Goal: Task Accomplishment & Management: Manage account settings

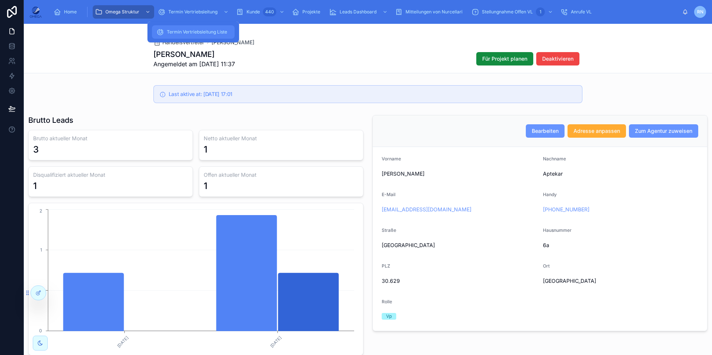
click at [193, 31] on span "Termin Vertriebsleitung Liste" at bounding box center [197, 32] width 60 height 6
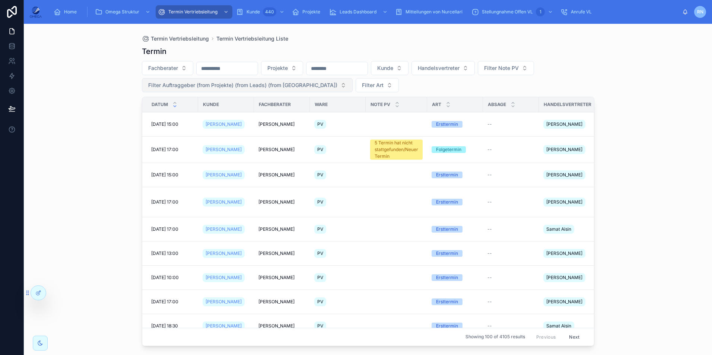
click at [289, 85] on span "Filter Auftraggeber (from Projekte) (from Leads) (from [GEOGRAPHIC_DATA])" at bounding box center [242, 85] width 189 height 7
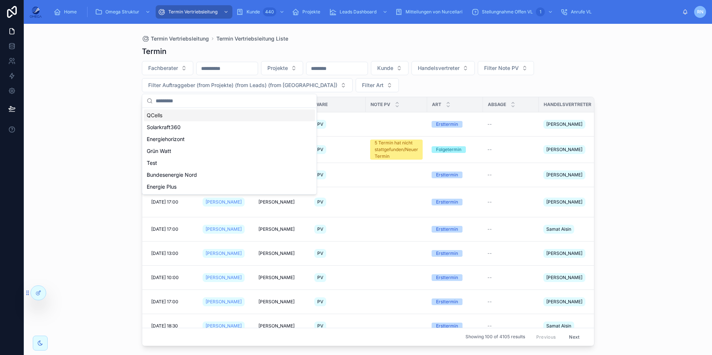
click at [190, 117] on div "QCells" at bounding box center [229, 115] width 171 height 12
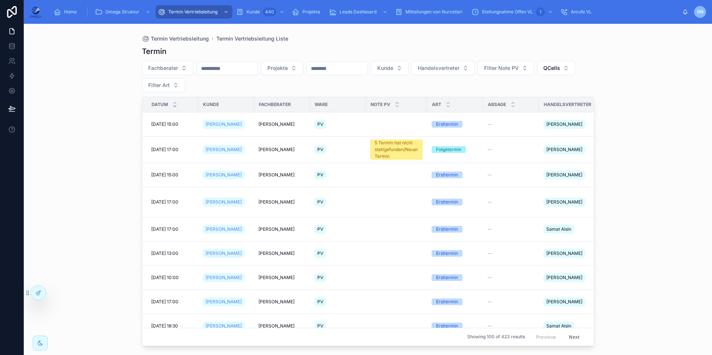
click at [238, 69] on input "text" at bounding box center [227, 68] width 61 height 10
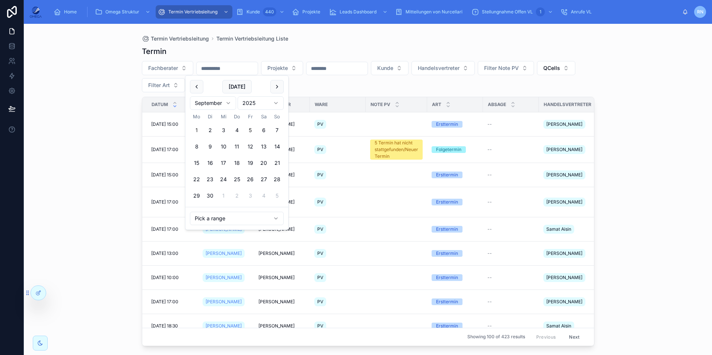
click at [198, 129] on button "1" at bounding box center [196, 130] width 13 height 13
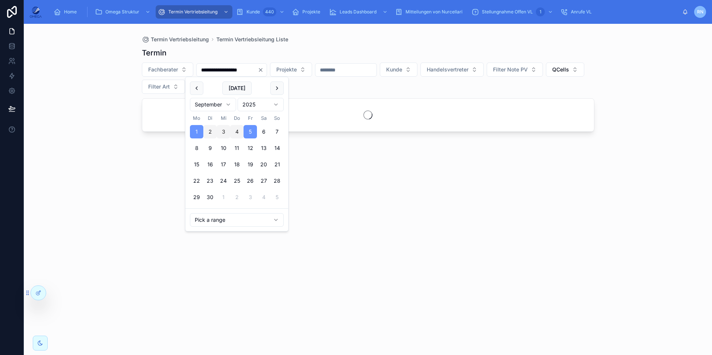
type input "**********"
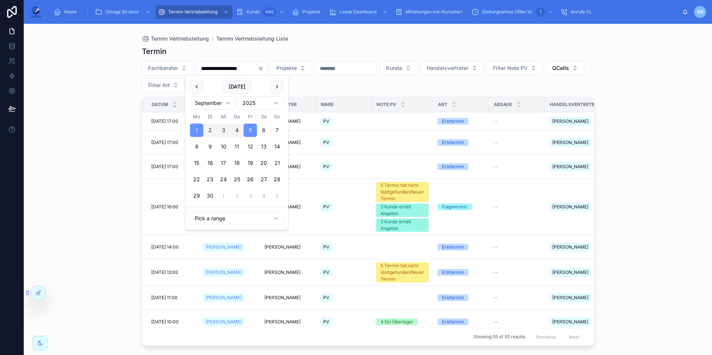
click at [351, 96] on div "**********" at bounding box center [368, 194] width 452 height 305
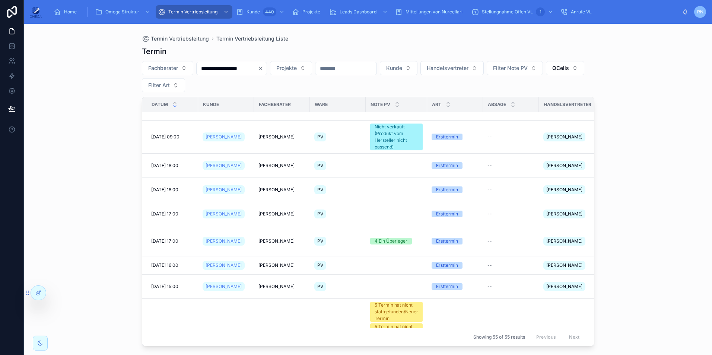
scroll to position [1005, 0]
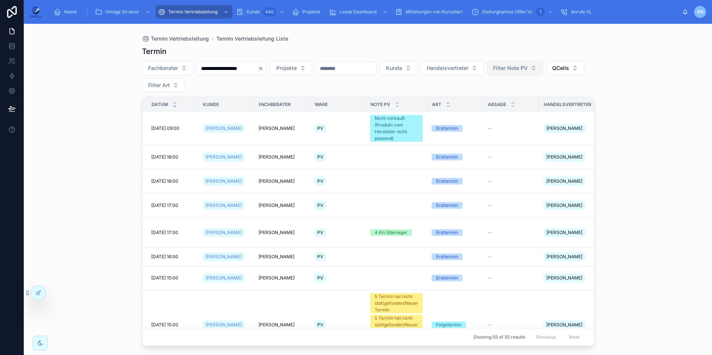
click at [528, 67] on span "Filter Note PV" at bounding box center [510, 67] width 35 height 7
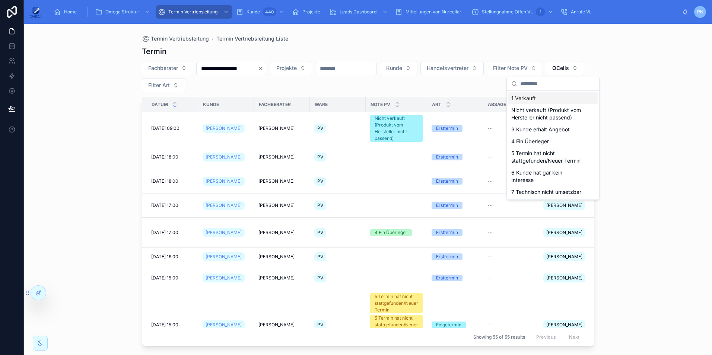
click at [534, 101] on div "1 Verkauft" at bounding box center [552, 98] width 89 height 12
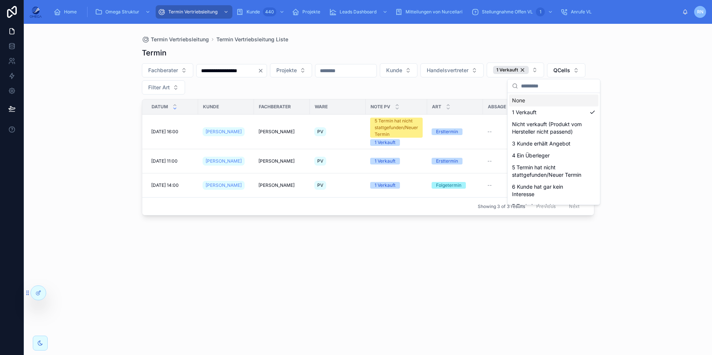
click at [424, 253] on div "**********" at bounding box center [368, 194] width 452 height 303
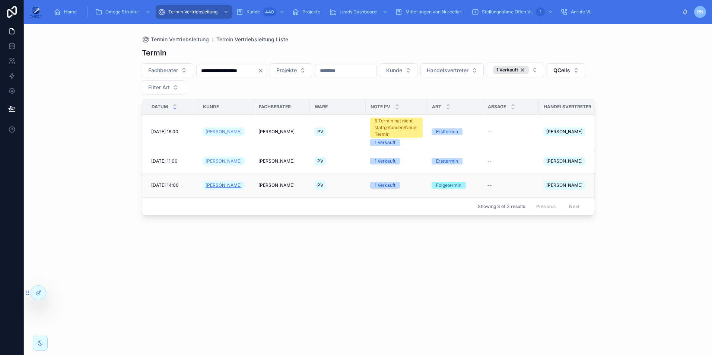
click at [223, 182] on span "[PERSON_NAME]" at bounding box center [224, 185] width 36 height 6
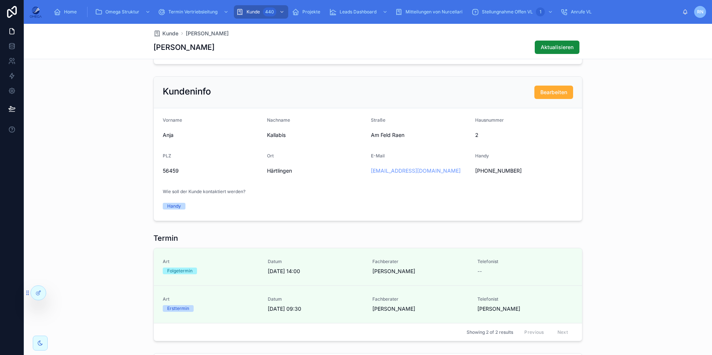
scroll to position [389, 0]
drag, startPoint x: 208, startPoint y: 50, endPoint x: 150, endPoint y: 45, distance: 58.3
click at [153, 45] on div "[PERSON_NAME] Aktualisieren" at bounding box center [367, 47] width 429 height 14
copy h1 "[PERSON_NAME]"
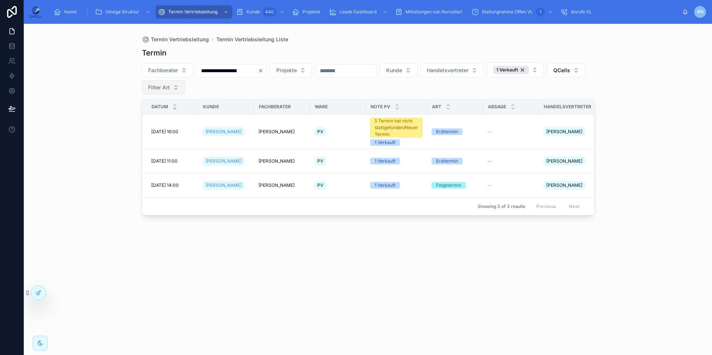
click at [170, 87] on span "Filter Art" at bounding box center [159, 87] width 22 height 7
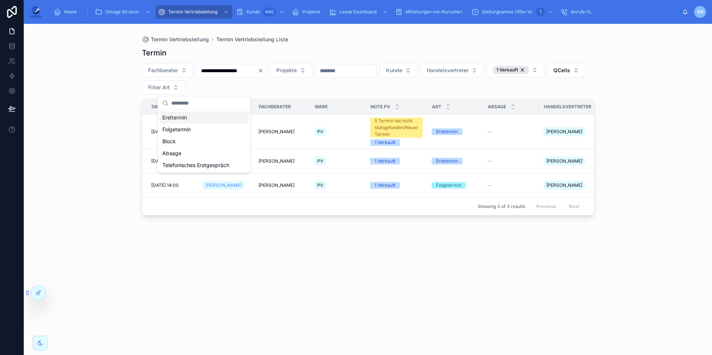
click at [206, 116] on div "Ersttermin" at bounding box center [203, 118] width 89 height 12
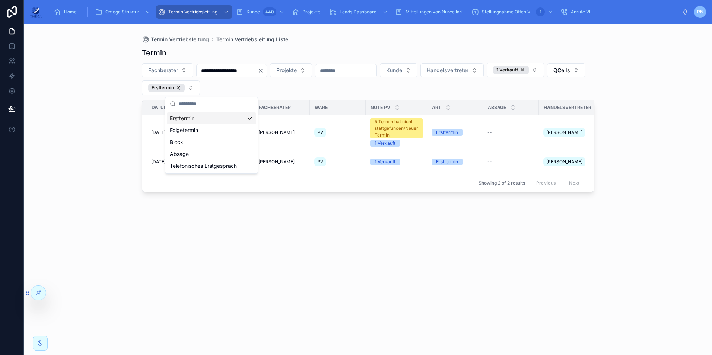
click at [389, 89] on div "**********" at bounding box center [368, 79] width 452 height 33
click at [241, 70] on input "**********" at bounding box center [227, 71] width 61 height 10
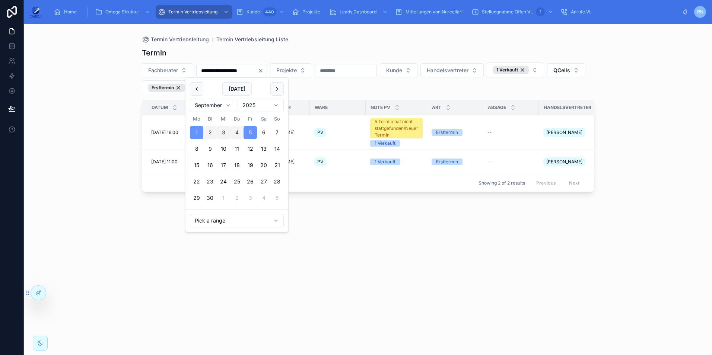
click at [238, 133] on button "4" at bounding box center [236, 132] width 13 height 13
type input "**********"
click at [358, 86] on div "**********" at bounding box center [368, 79] width 452 height 33
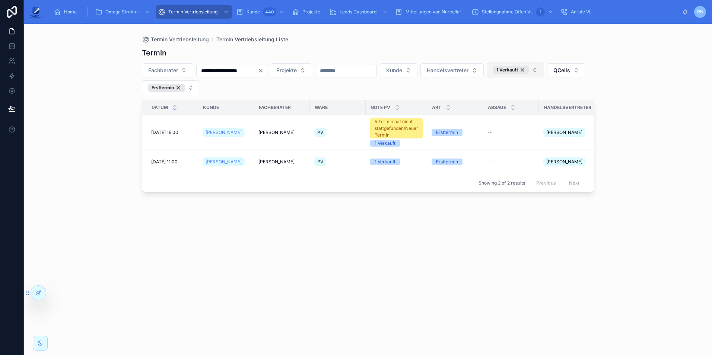
click at [544, 71] on button "1 Verkauft" at bounding box center [515, 70] width 57 height 15
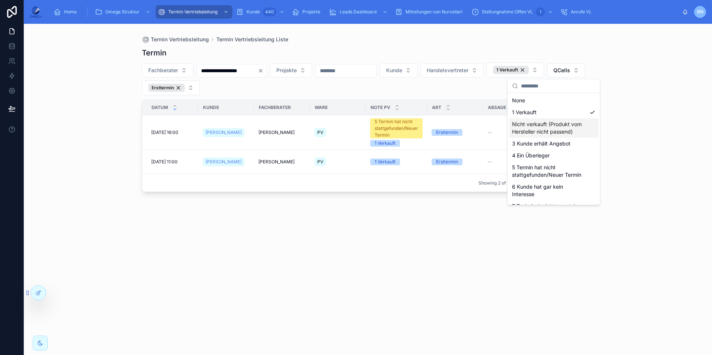
click at [547, 128] on div "Nicht verkauft (Produkt vom Hersteller nicht passend)" at bounding box center [553, 127] width 89 height 19
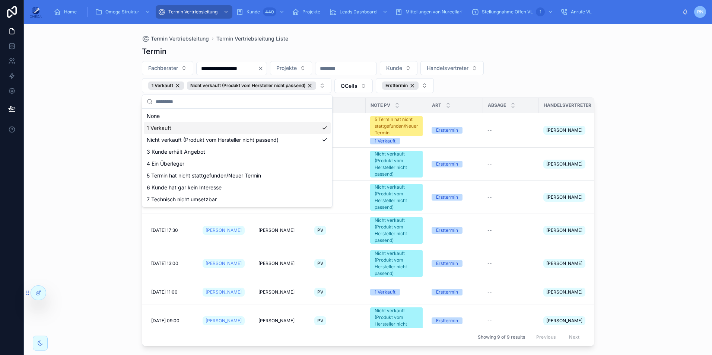
click at [216, 130] on div "1 Verkauft" at bounding box center [237, 128] width 187 height 12
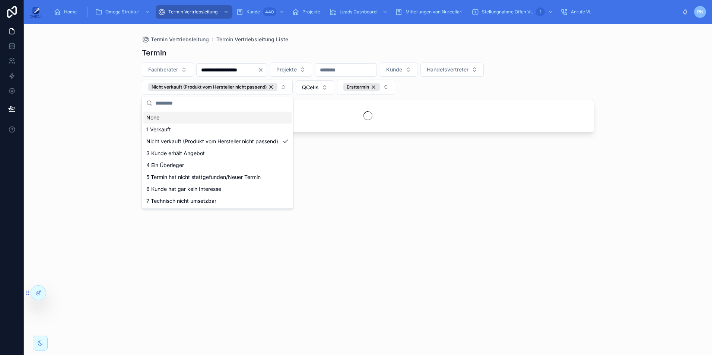
click at [693, 100] on div "**********" at bounding box center [368, 189] width 688 height 331
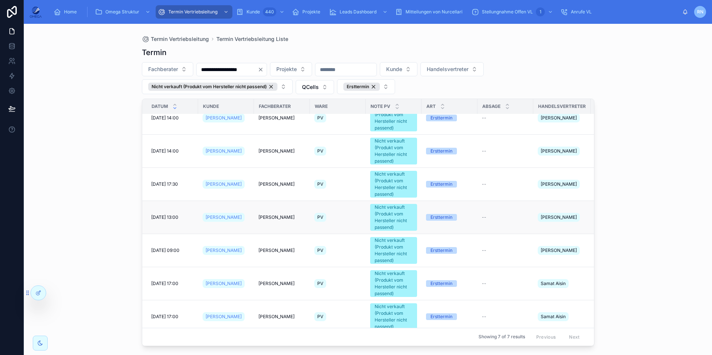
scroll to position [23, 0]
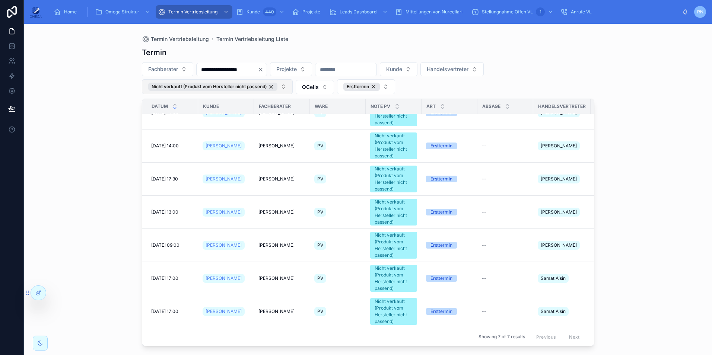
click at [281, 90] on button "Nicht verkauft (Produkt vom Hersteller nicht passend)" at bounding box center [217, 86] width 151 height 15
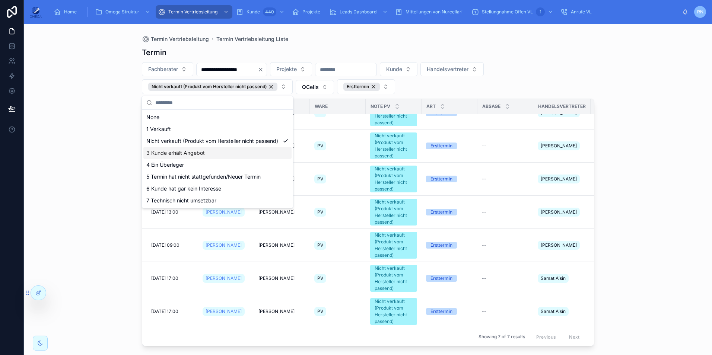
click at [230, 157] on div "3 Kunde erhält Angebot" at bounding box center [217, 153] width 148 height 12
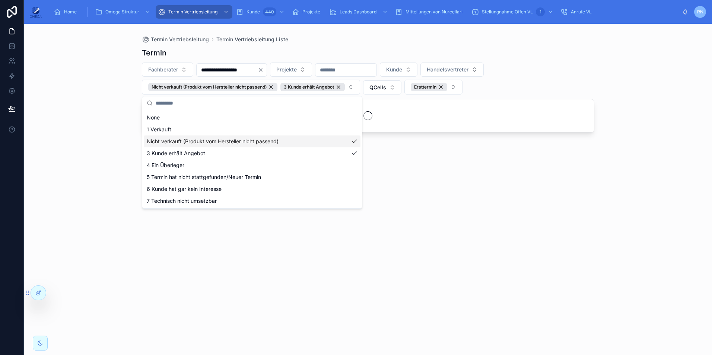
click at [253, 145] on div "Nicht verkauft (Produkt vom Hersteller nicht passend)" at bounding box center [252, 142] width 217 height 12
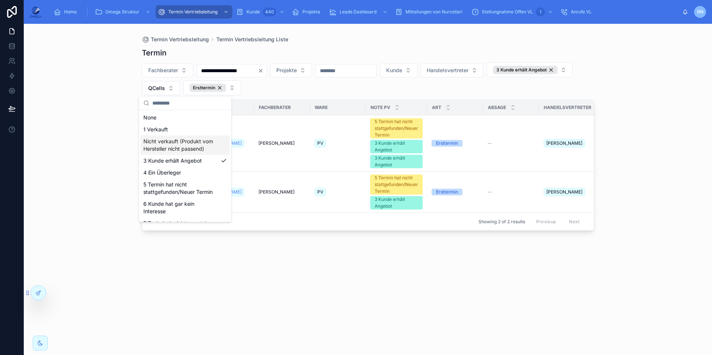
click at [656, 119] on div "**********" at bounding box center [368, 189] width 688 height 331
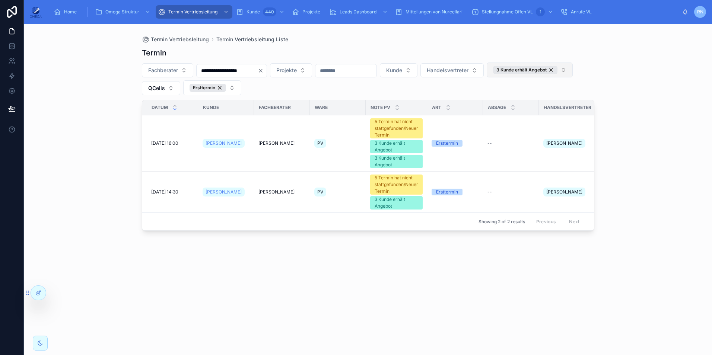
click at [487, 77] on button "3 Kunde erhält Angebot" at bounding box center [530, 70] width 86 height 15
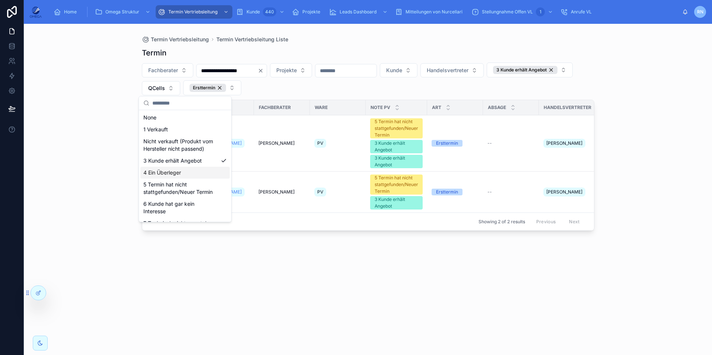
click at [191, 179] on div "4 Ein Überleger" at bounding box center [184, 173] width 89 height 12
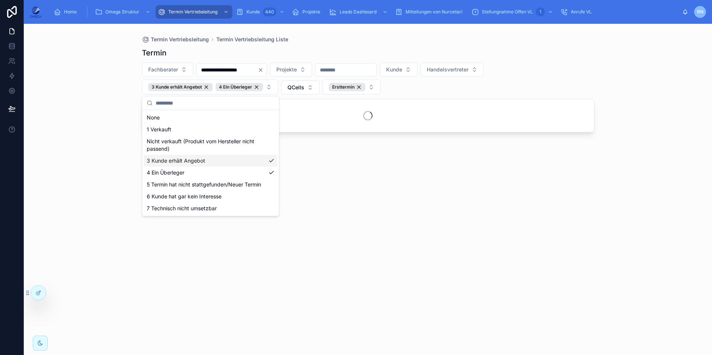
click at [222, 160] on div "3 Kunde erhält Angebot" at bounding box center [211, 161] width 134 height 12
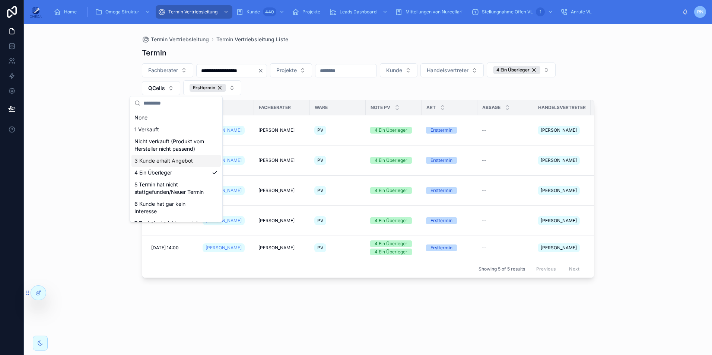
click at [640, 126] on div "**********" at bounding box center [368, 189] width 688 height 331
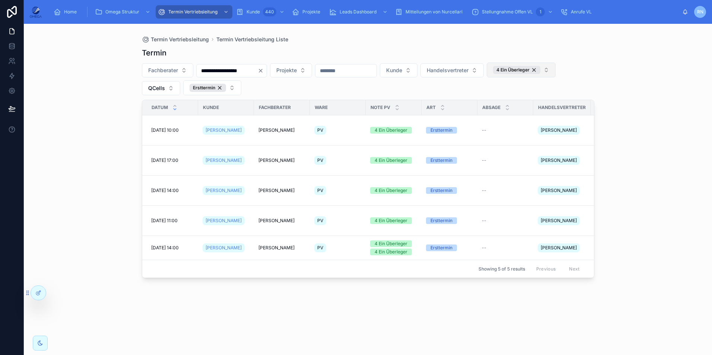
click at [487, 77] on button "4 Ein Überleger" at bounding box center [521, 70] width 69 height 15
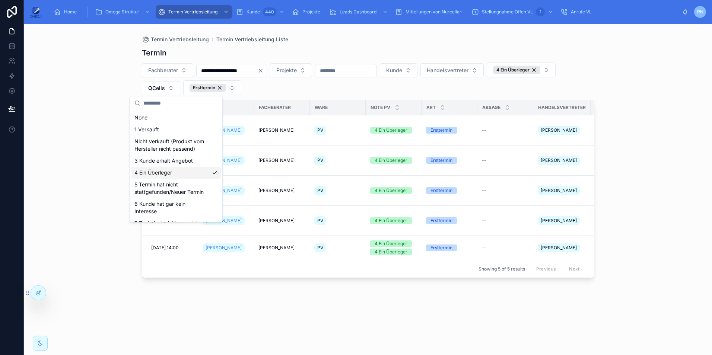
click at [190, 179] on div "4 Ein Überleger" at bounding box center [175, 173] width 89 height 12
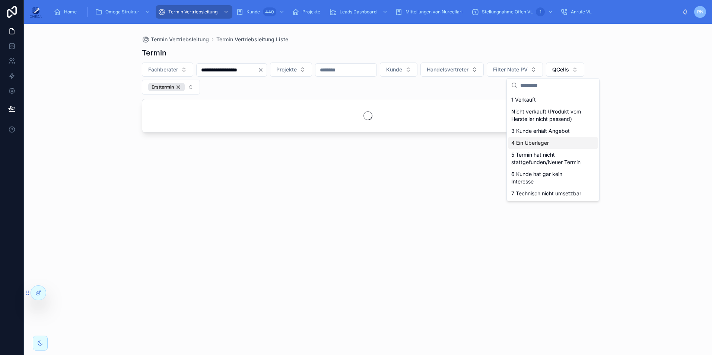
click at [341, 88] on div "**********" at bounding box center [368, 79] width 452 height 32
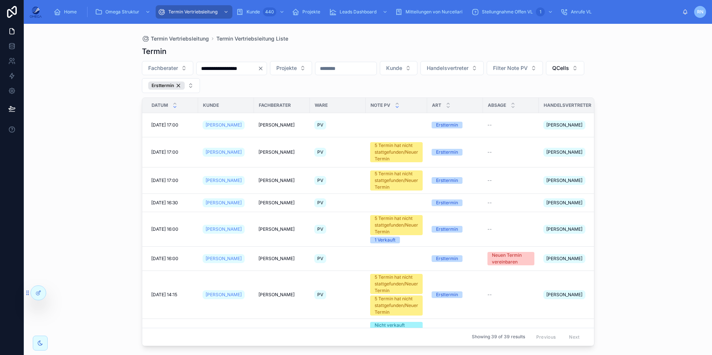
click at [397, 107] on icon at bounding box center [397, 106] width 3 height 1
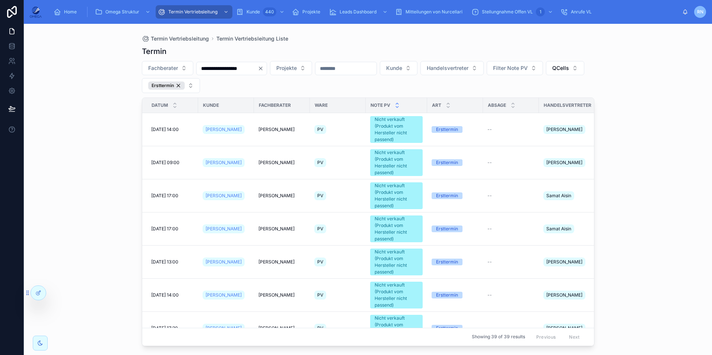
click at [398, 106] on icon at bounding box center [397, 107] width 5 height 5
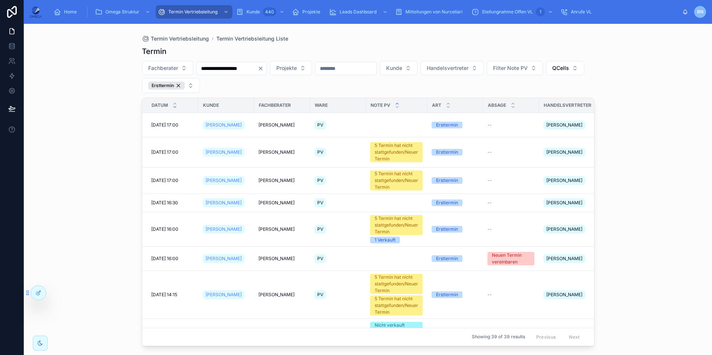
click at [398, 102] on icon at bounding box center [397, 103] width 5 height 5
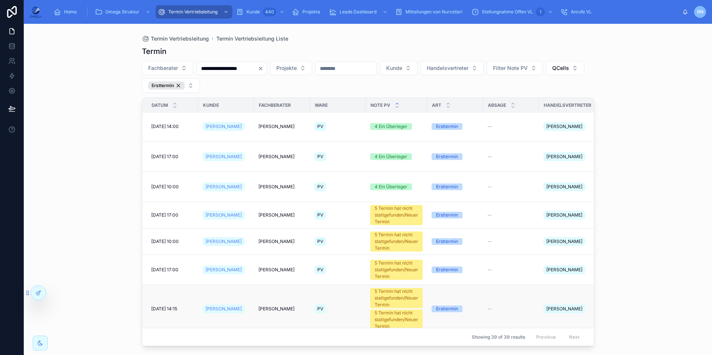
scroll to position [623, 0]
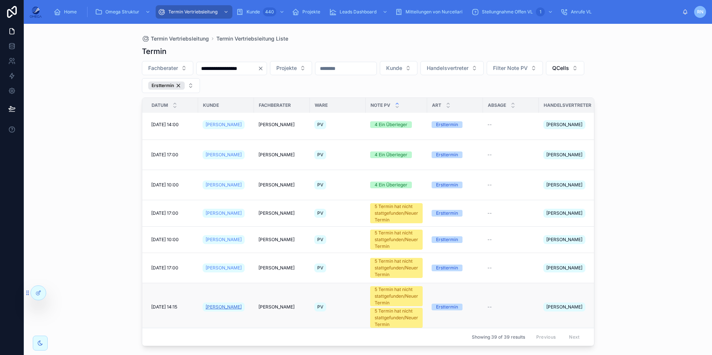
click at [218, 304] on span "[PERSON_NAME]" at bounding box center [224, 307] width 36 height 6
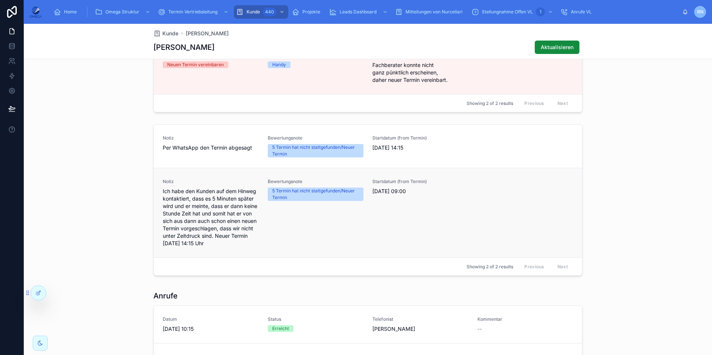
scroll to position [657, 0]
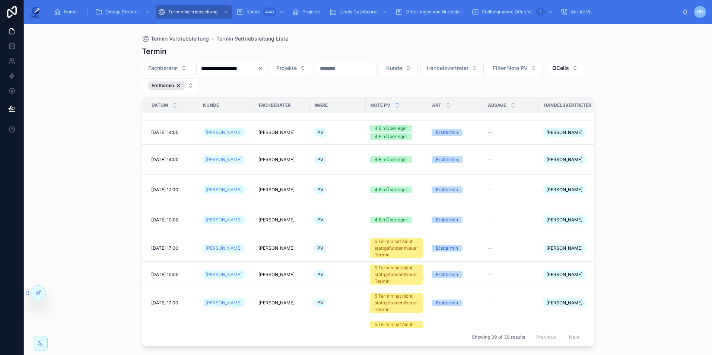
scroll to position [809, 0]
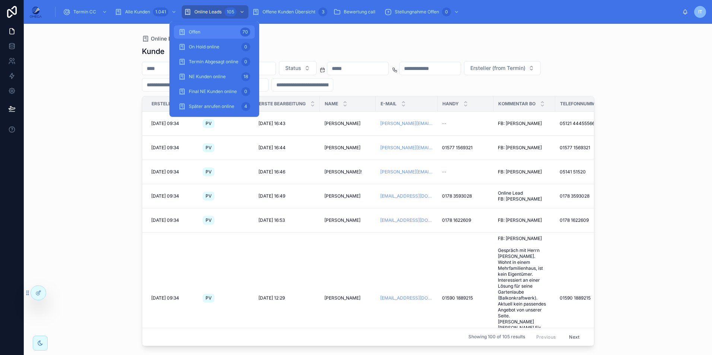
click at [225, 31] on div "Offen 70" at bounding box center [214, 32] width 72 height 12
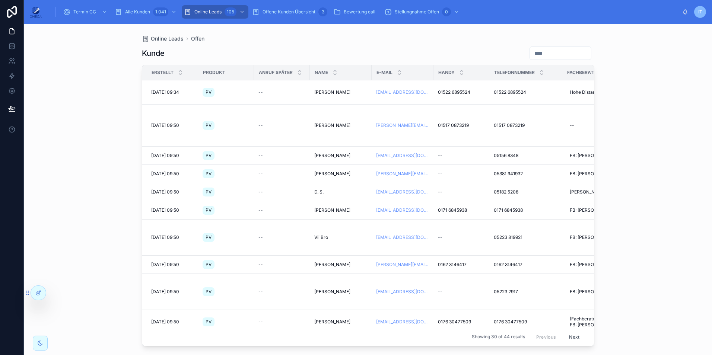
click at [325, 45] on div "Kunde Erstellt Produkt Anruf später Name E-Mail Handy Telefonnummer Fachberater…" at bounding box center [368, 194] width 452 height 305
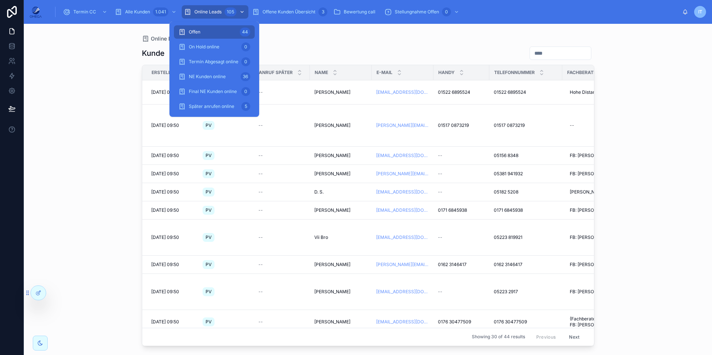
click at [223, 11] on div "Online Leads 105" at bounding box center [215, 12] width 62 height 12
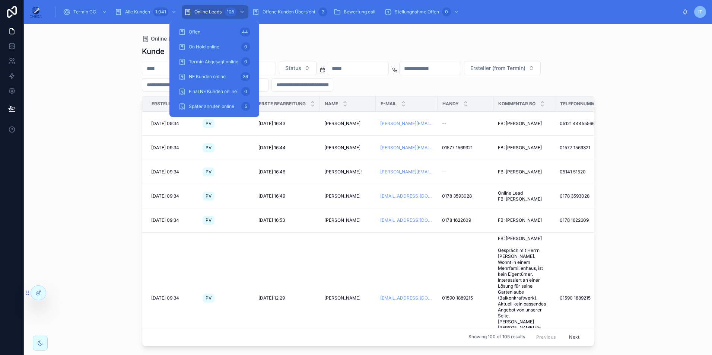
click at [391, 49] on div "Kunde" at bounding box center [368, 51] width 452 height 10
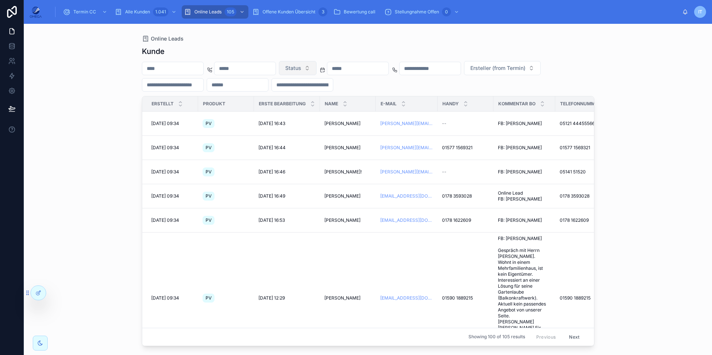
click at [316, 72] on button "Status" at bounding box center [298, 68] width 38 height 14
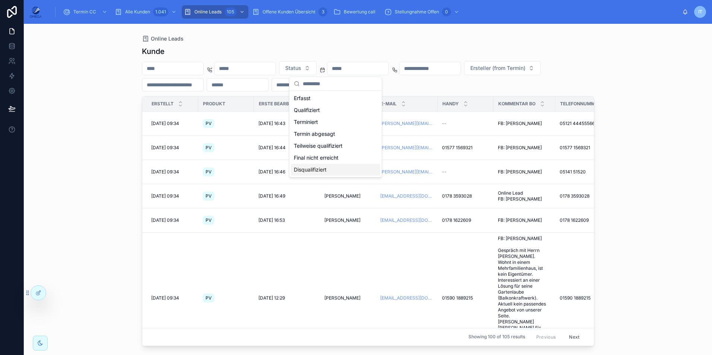
click at [332, 168] on div "Disqualifiziert" at bounding box center [335, 170] width 89 height 12
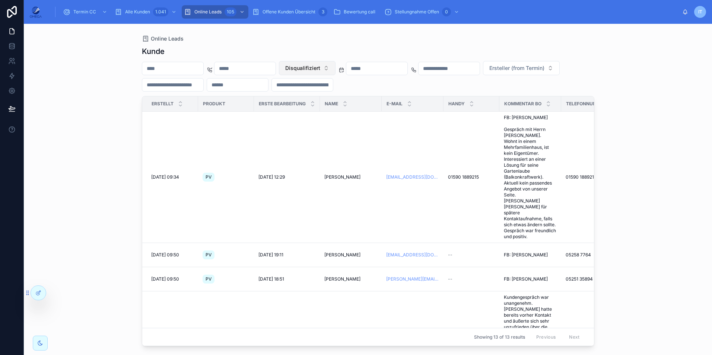
click at [320, 65] on span "Disqualifiziert" at bounding box center [302, 67] width 35 height 7
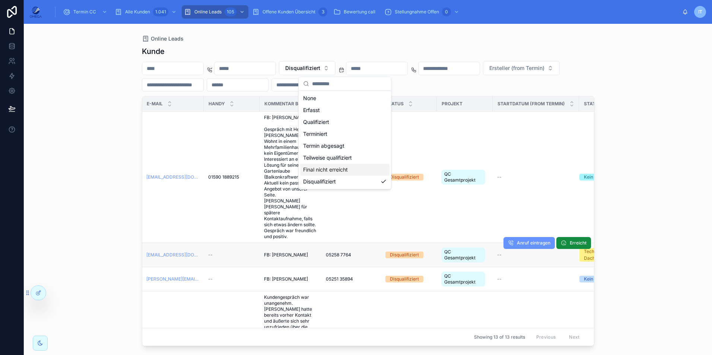
scroll to position [0, 239]
click at [393, 252] on div "Disqualifiziert" at bounding box center [405, 255] width 29 height 7
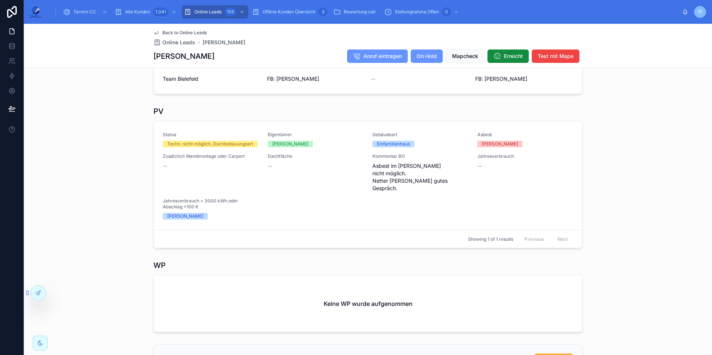
scroll to position [261, 0]
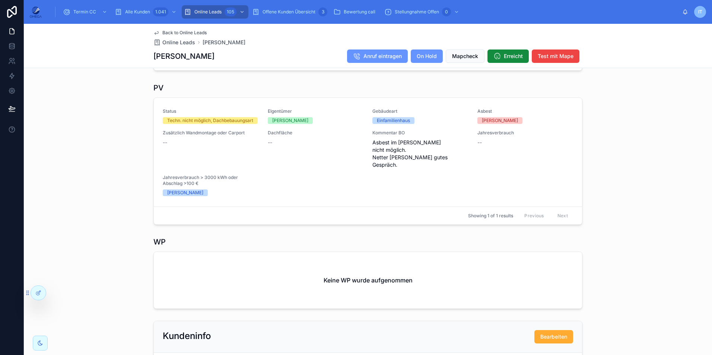
click at [163, 31] on span "Back to Online Leads" at bounding box center [184, 33] width 44 height 6
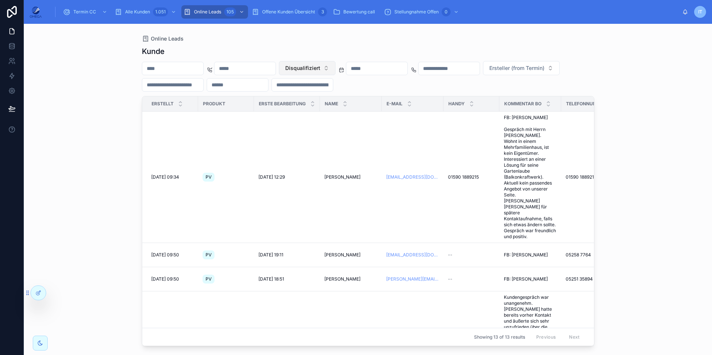
click at [335, 68] on button "Disqualifiziert" at bounding box center [307, 68] width 57 height 14
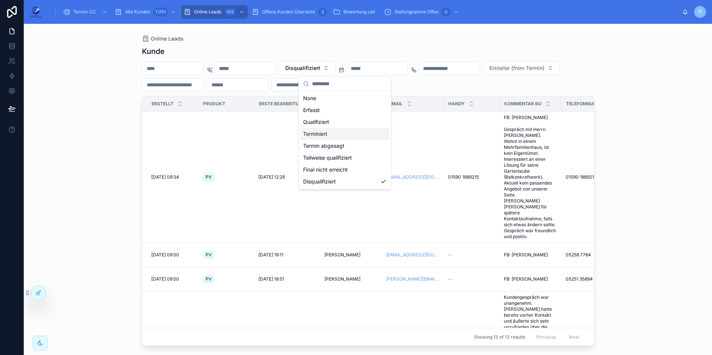
click at [334, 131] on div "Terminiert" at bounding box center [344, 134] width 89 height 12
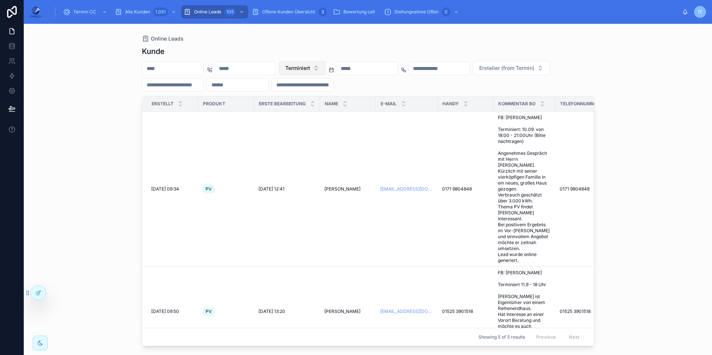
click at [325, 70] on button "Terminiert" at bounding box center [302, 68] width 47 height 14
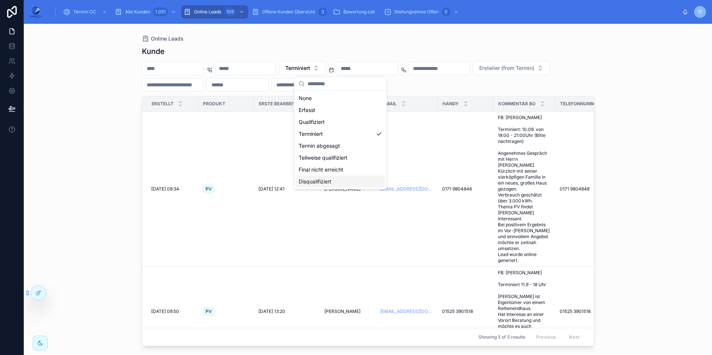
click at [341, 179] on div "Disqualifiziert" at bounding box center [340, 182] width 89 height 12
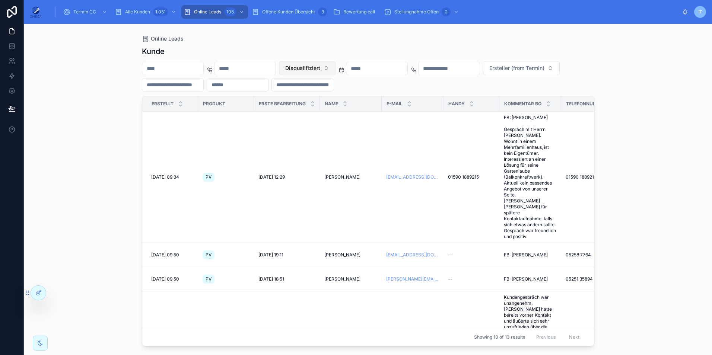
click at [320, 70] on span "Disqualifiziert" at bounding box center [302, 67] width 35 height 7
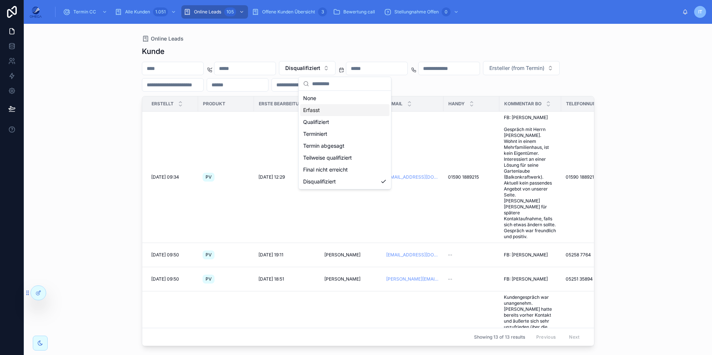
click at [327, 110] on div "Erfasst" at bounding box center [344, 110] width 89 height 12
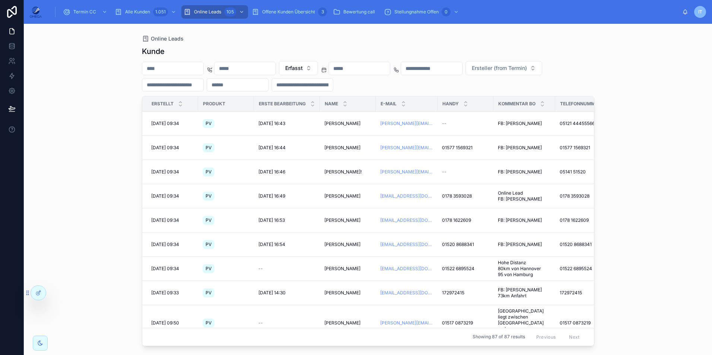
click at [343, 78] on div "Erfasst Ersteller (from Termin)" at bounding box center [368, 76] width 452 height 31
click at [318, 73] on button "Erfasst" at bounding box center [298, 68] width 39 height 14
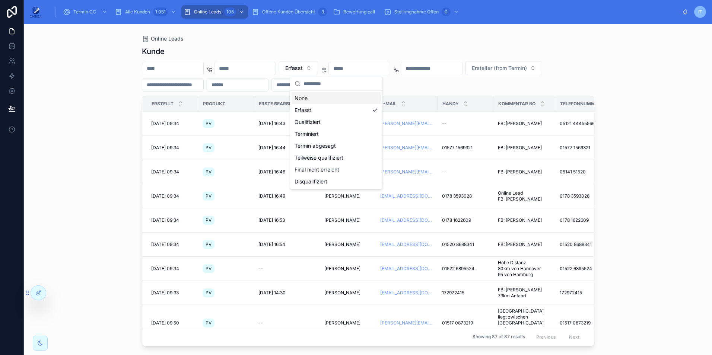
click at [333, 99] on div "None" at bounding box center [336, 98] width 89 height 12
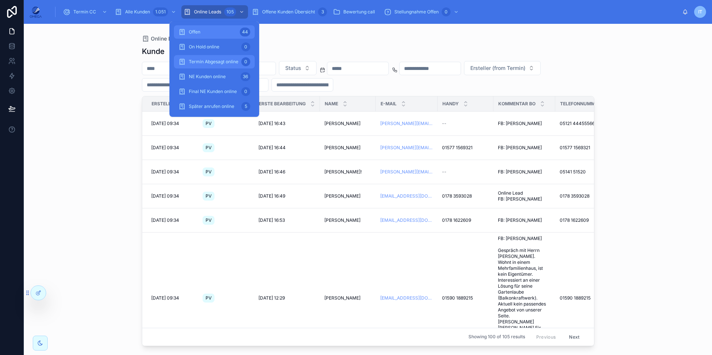
drag, startPoint x: 228, startPoint y: 31, endPoint x: 232, endPoint y: 58, distance: 27.5
click at [229, 31] on div "Offen 44" at bounding box center [214, 32] width 72 height 12
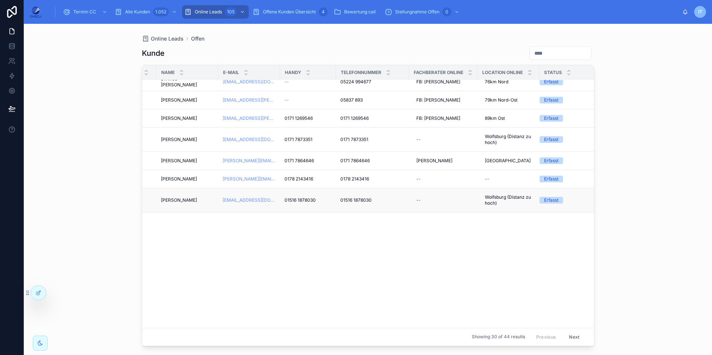
scroll to position [0, 153]
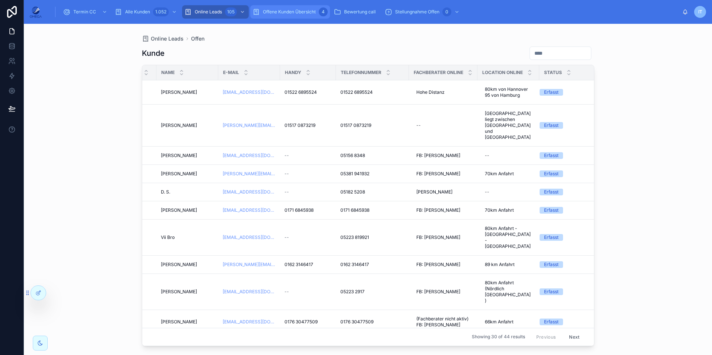
click at [292, 15] on div "Offene Kunden Übersicht 4" at bounding box center [289, 12] width 75 height 12
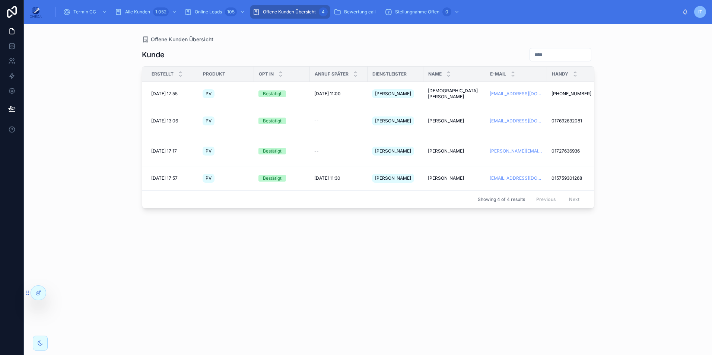
scroll to position [0, 0]
click at [442, 148] on span "[PERSON_NAME]" at bounding box center [445, 151] width 36 height 6
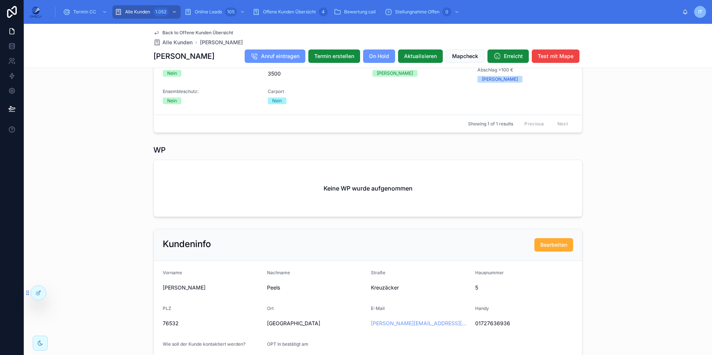
scroll to position [305, 0]
click at [204, 33] on span "Back to Offene Kunden Übersicht" at bounding box center [197, 33] width 71 height 6
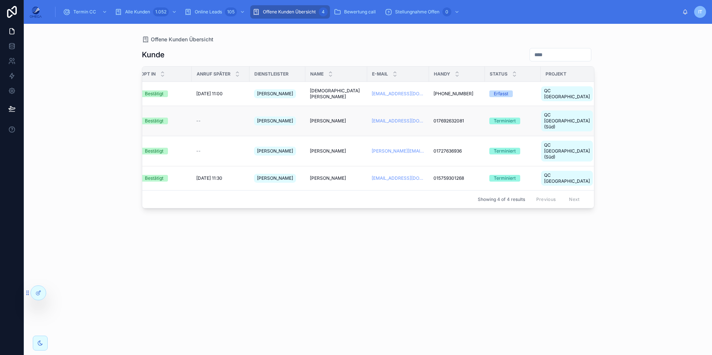
scroll to position [0, 115]
click at [332, 118] on span "[PERSON_NAME]" at bounding box center [330, 121] width 36 height 6
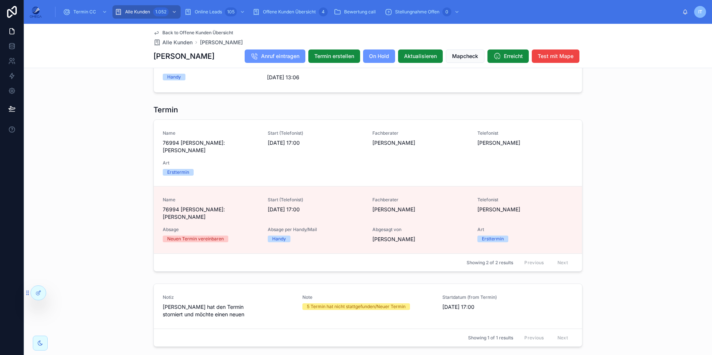
scroll to position [595, 0]
click at [210, 29] on div "Back to Offene Kunden Übersicht Alle Kunden Michael Süß Michael Süß Anruf eintr…" at bounding box center [367, 46] width 429 height 44
click at [206, 32] on span "Back to Offene Kunden Übersicht" at bounding box center [197, 33] width 71 height 6
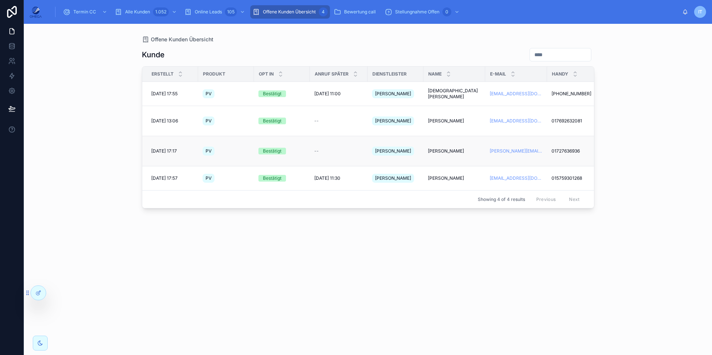
click at [438, 148] on span "[PERSON_NAME]" at bounding box center [446, 151] width 36 height 6
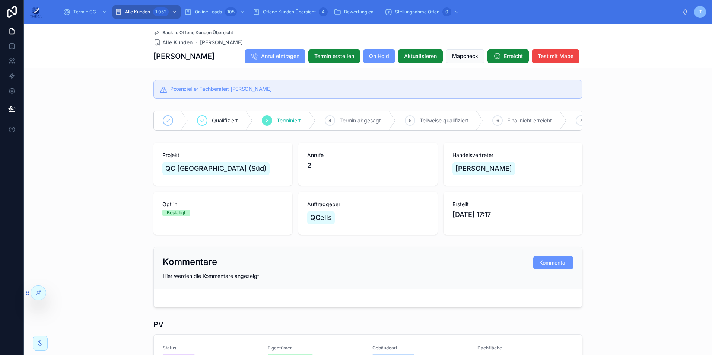
click at [184, 32] on span "Back to Offene Kunden Übersicht" at bounding box center [197, 33] width 71 height 6
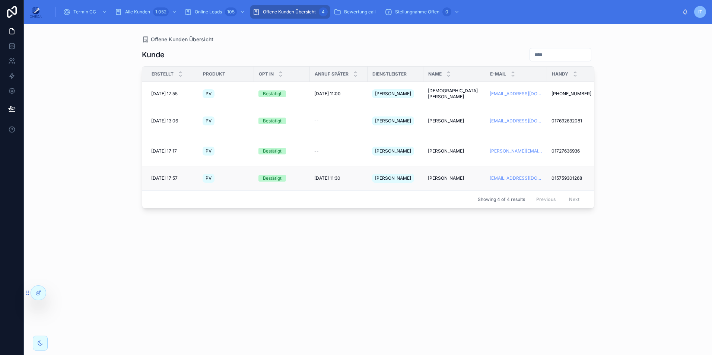
click at [436, 175] on span "[PERSON_NAME]" at bounding box center [446, 178] width 36 height 6
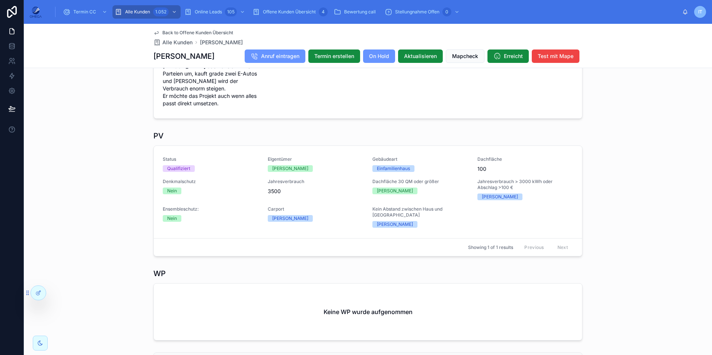
scroll to position [274, 0]
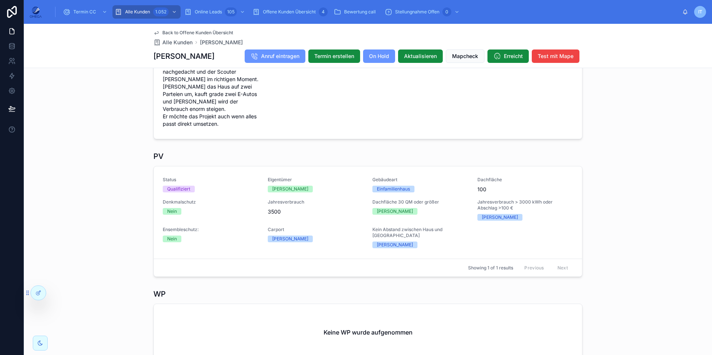
click at [192, 33] on span "Back to Offene Kunden Übersicht" at bounding box center [197, 33] width 71 height 6
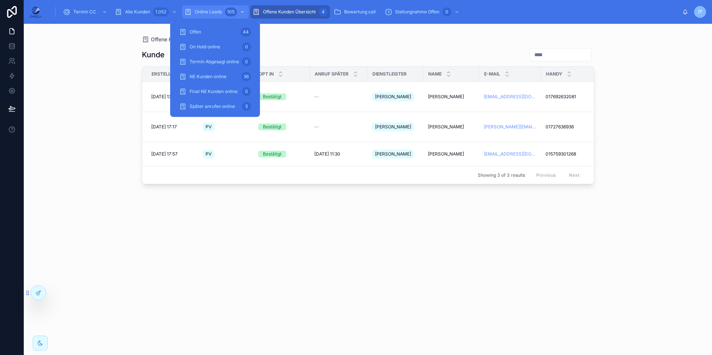
click at [219, 15] on div "Online Leads 105" at bounding box center [215, 12] width 62 height 12
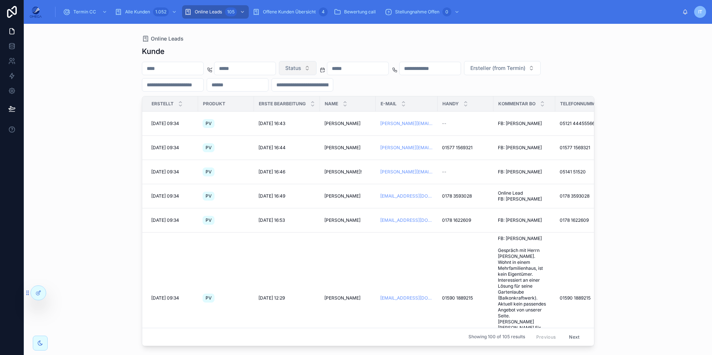
click at [301, 67] on span "Status" at bounding box center [293, 67] width 16 height 7
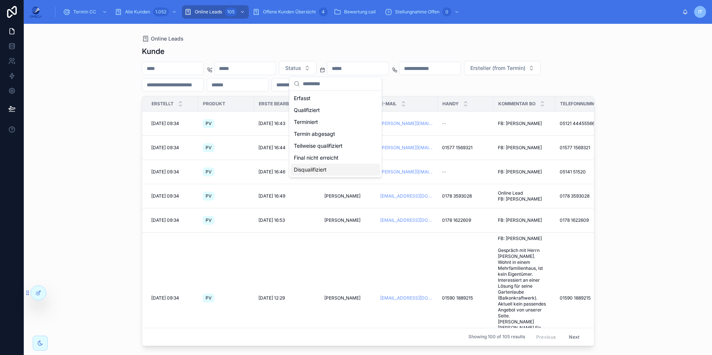
click at [325, 168] on div "Disqualifiziert" at bounding box center [335, 170] width 89 height 12
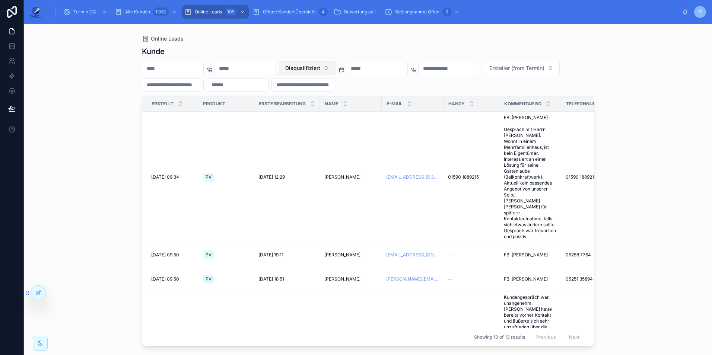
click at [320, 71] on span "Disqualifiziert" at bounding box center [302, 67] width 35 height 7
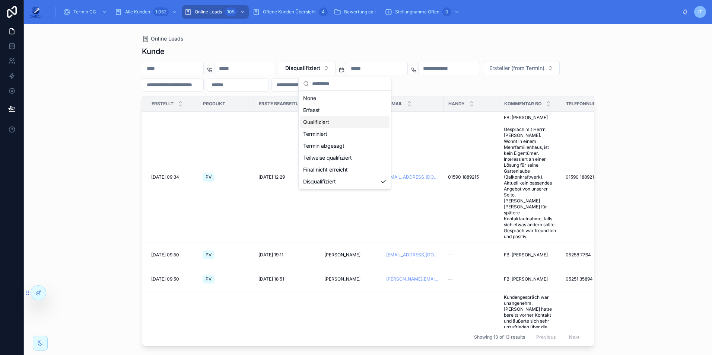
click at [333, 124] on div "Qualifiziert" at bounding box center [344, 122] width 89 height 12
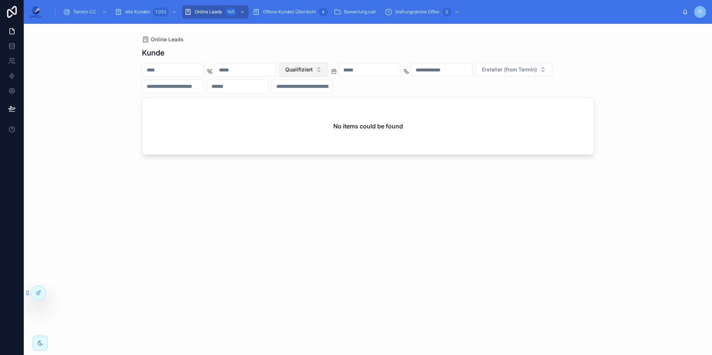
click at [313, 69] on span "Qualifiziert" at bounding box center [299, 69] width 28 height 7
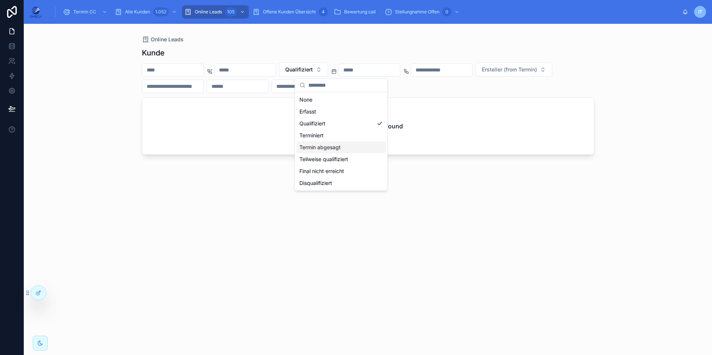
click at [352, 149] on div "Termin abgesagt" at bounding box center [340, 147] width 89 height 12
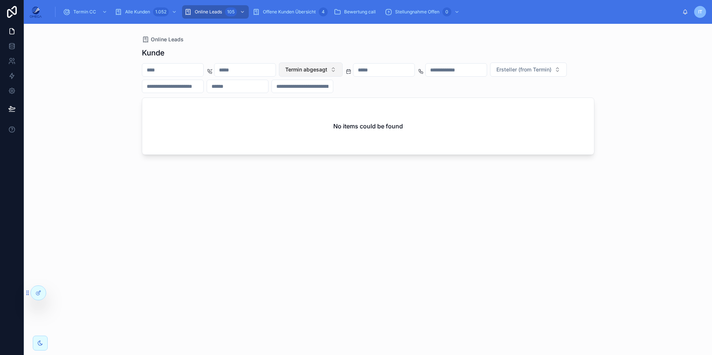
click at [327, 67] on span "Termin abgesagt" at bounding box center [306, 69] width 42 height 7
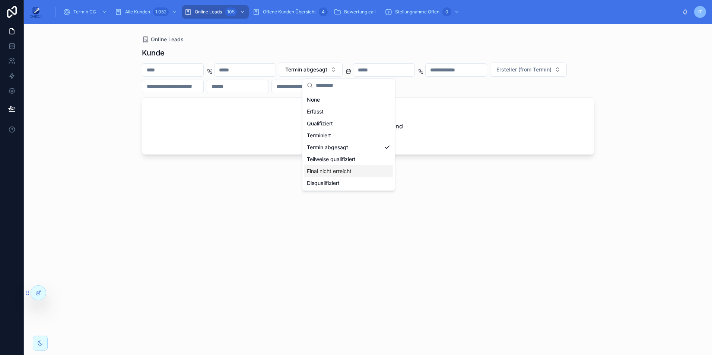
click at [362, 171] on div "Final nicht erreicht" at bounding box center [348, 171] width 89 height 12
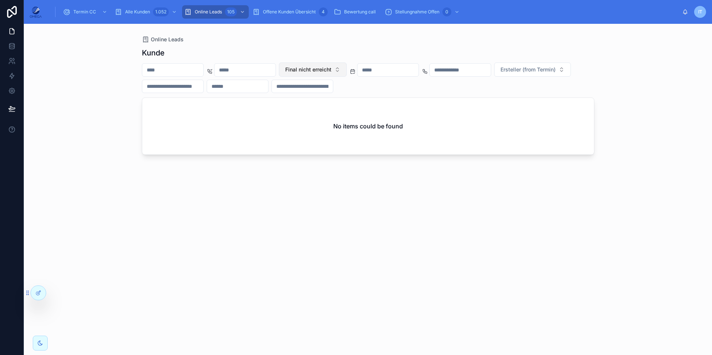
click at [347, 74] on button "Final nicht erreicht" at bounding box center [313, 70] width 68 height 14
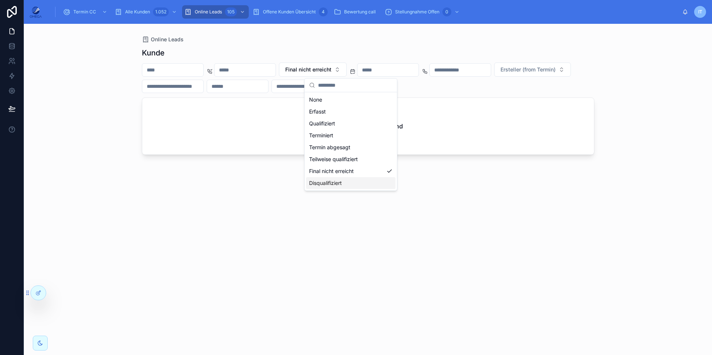
click at [355, 186] on div "Disqualifiziert" at bounding box center [350, 183] width 89 height 12
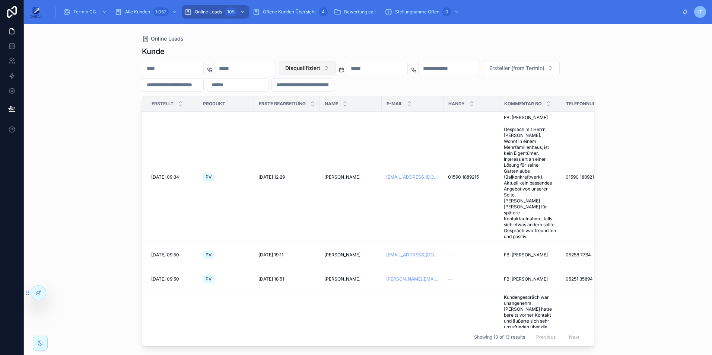
click at [335, 68] on button "Disqualifiziert" at bounding box center [307, 68] width 57 height 14
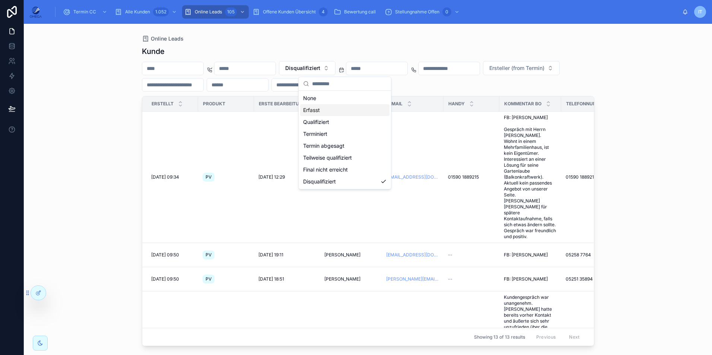
click at [353, 115] on div "Erfasst" at bounding box center [344, 110] width 89 height 12
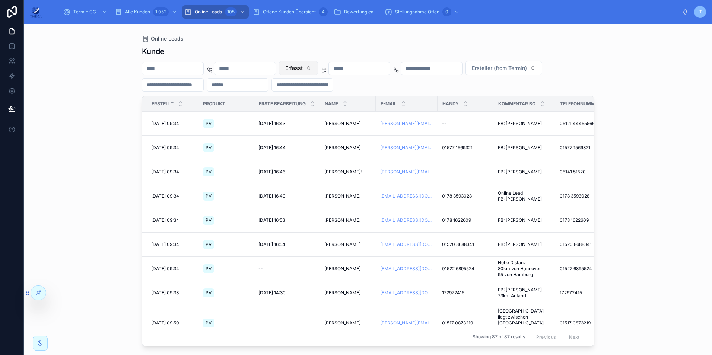
click at [318, 70] on button "Erfasst" at bounding box center [298, 68] width 39 height 14
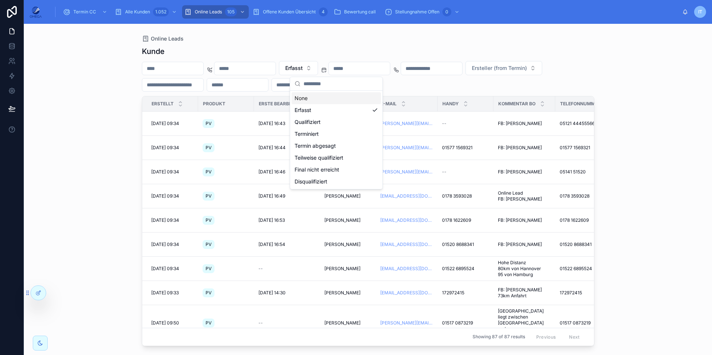
click at [321, 99] on div "None" at bounding box center [336, 98] width 89 height 12
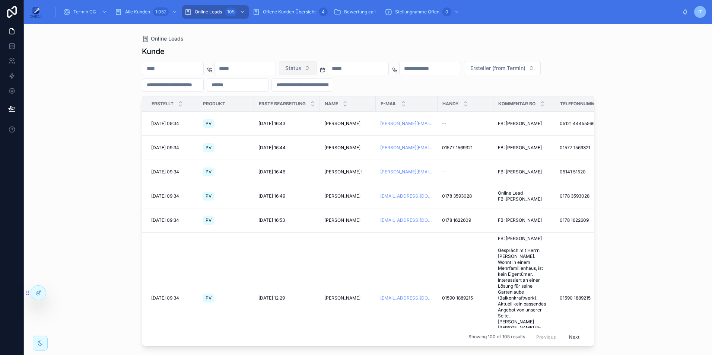
click at [316, 72] on button "Status" at bounding box center [298, 68] width 38 height 14
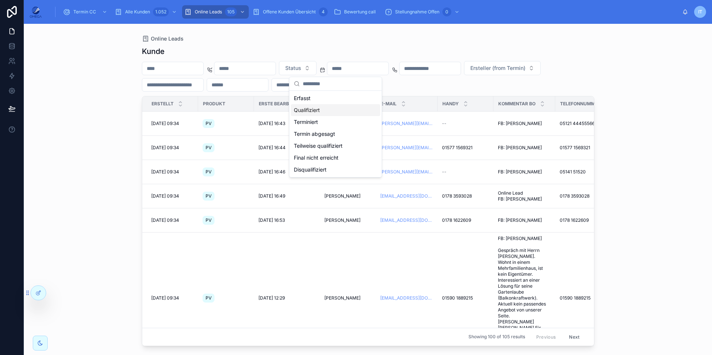
click at [319, 101] on div "Erfasst" at bounding box center [335, 98] width 89 height 12
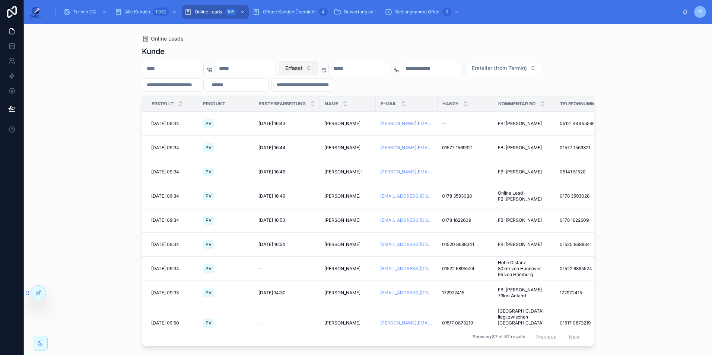
click at [303, 71] on span "Erfasst" at bounding box center [293, 67] width 17 height 7
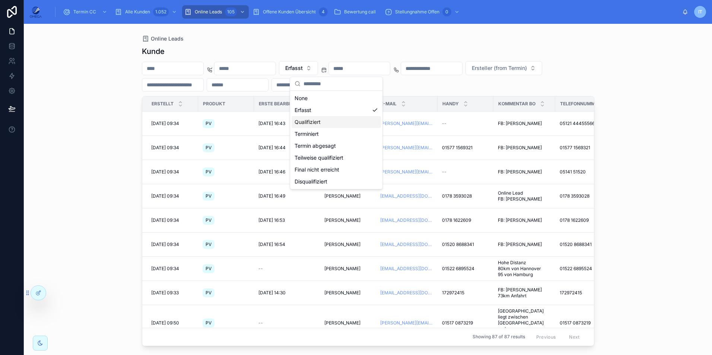
click at [332, 120] on div "Qualifiziert" at bounding box center [336, 122] width 89 height 12
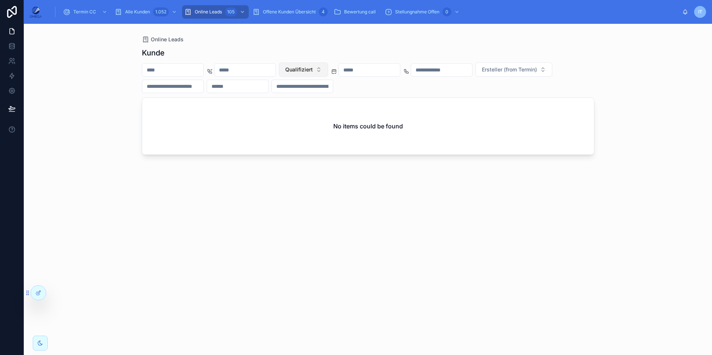
click at [313, 73] on span "Qualifiziert" at bounding box center [299, 69] width 28 height 7
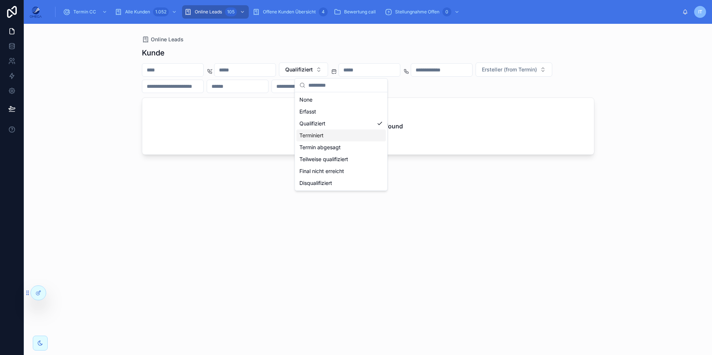
click at [341, 135] on div "Terminiert" at bounding box center [340, 136] width 89 height 12
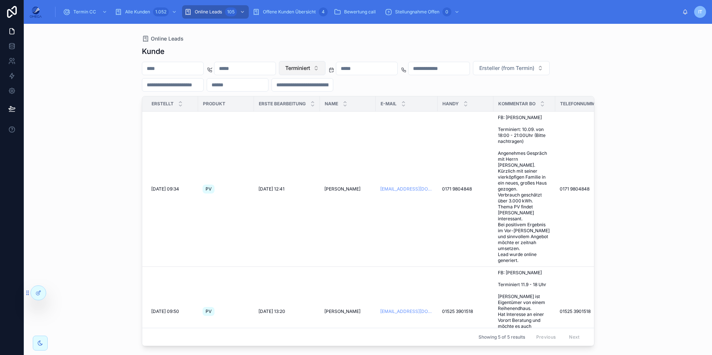
click at [310, 69] on span "Terminiert" at bounding box center [297, 67] width 25 height 7
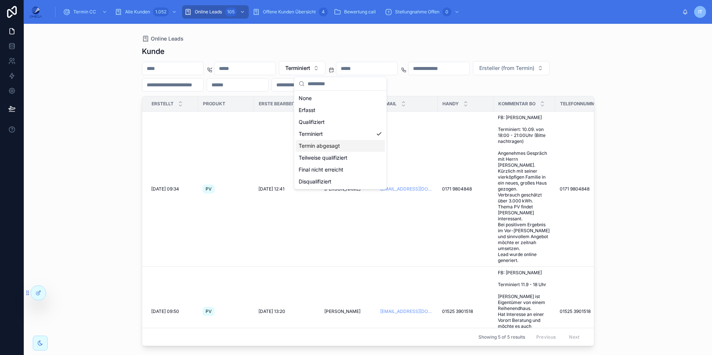
click at [345, 146] on div "Termin abgesagt" at bounding box center [340, 146] width 89 height 12
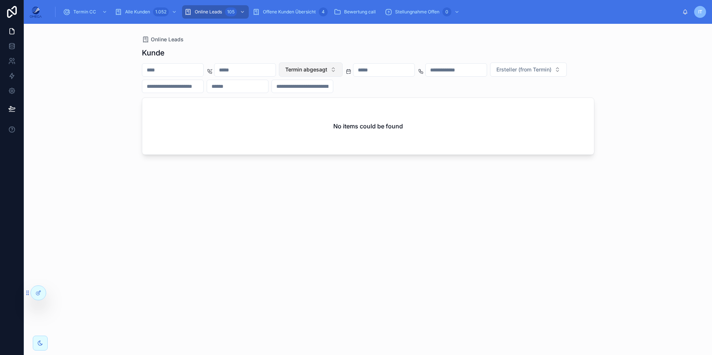
click at [327, 68] on span "Termin abgesagt" at bounding box center [306, 69] width 42 height 7
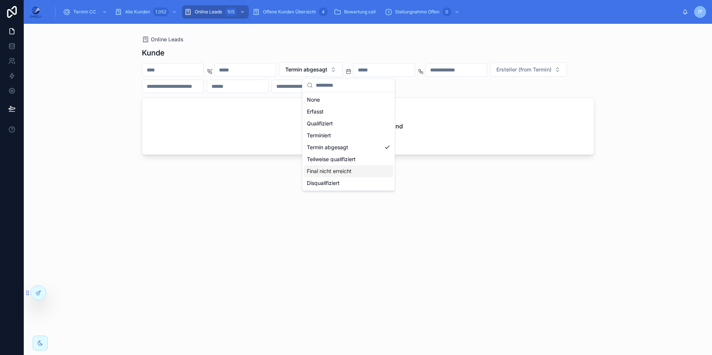
click at [358, 168] on div "Final nicht erreicht" at bounding box center [348, 171] width 89 height 12
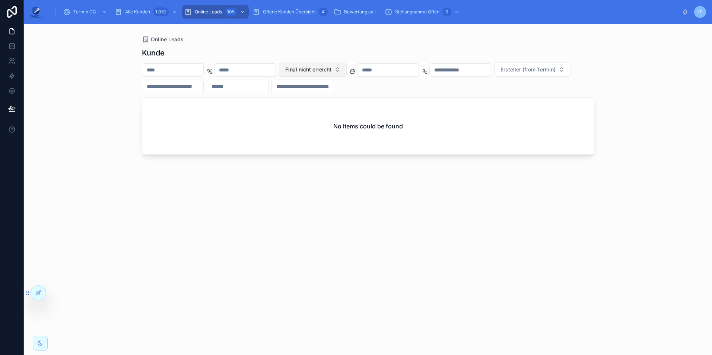
click at [331, 68] on span "Final nicht erreicht" at bounding box center [308, 69] width 46 height 7
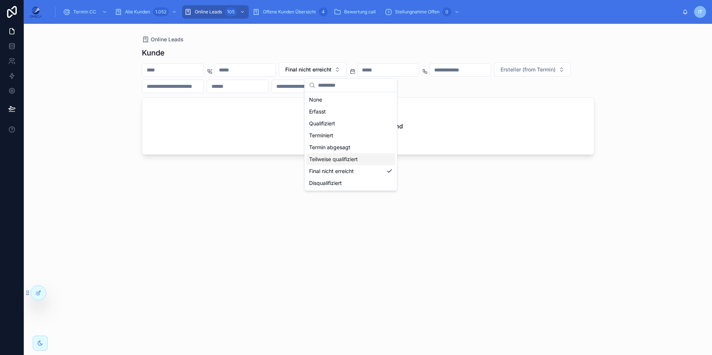
click at [370, 163] on div "Teilweise qualifiziert" at bounding box center [350, 159] width 89 height 12
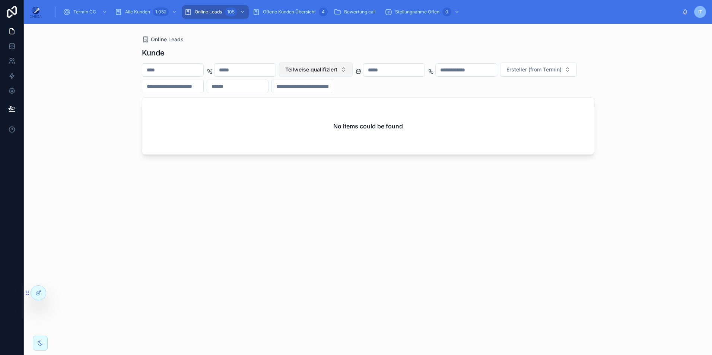
click at [337, 71] on span "Teilweise qualifiziert" at bounding box center [311, 69] width 52 height 7
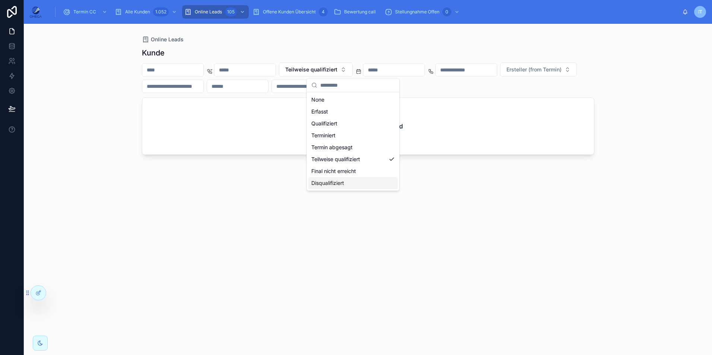
click at [362, 186] on div "Disqualifiziert" at bounding box center [352, 183] width 89 height 12
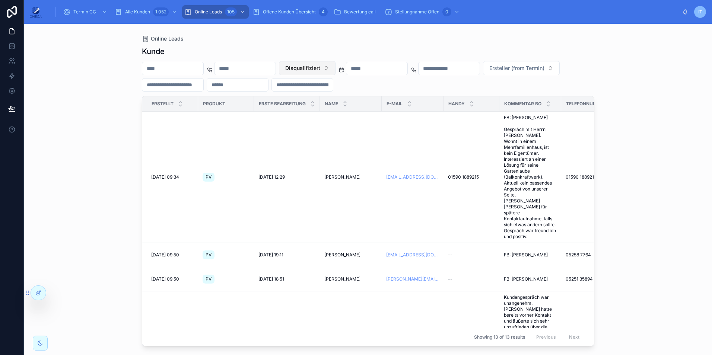
click at [320, 66] on span "Disqualifiziert" at bounding box center [302, 67] width 35 height 7
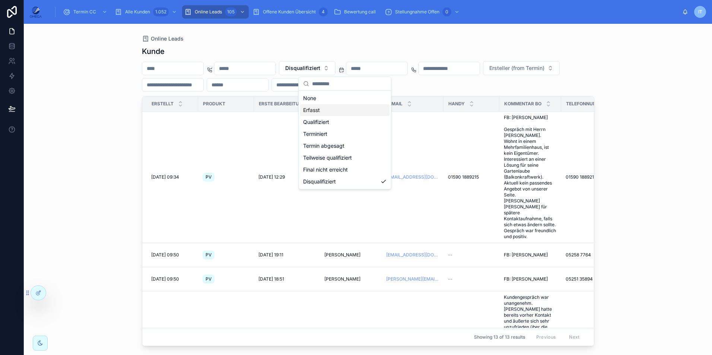
click at [338, 108] on div "Erfasst" at bounding box center [344, 110] width 89 height 12
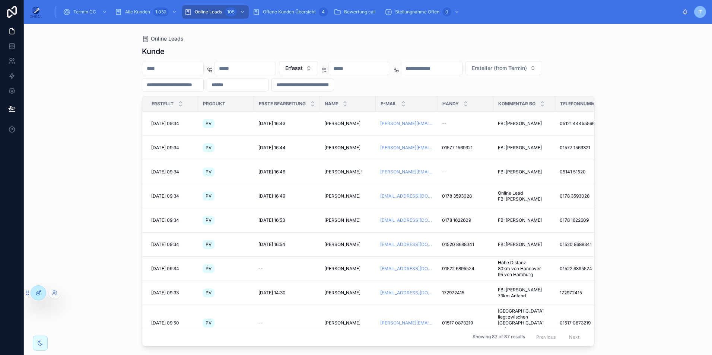
click at [40, 294] on icon at bounding box center [38, 293] width 6 height 6
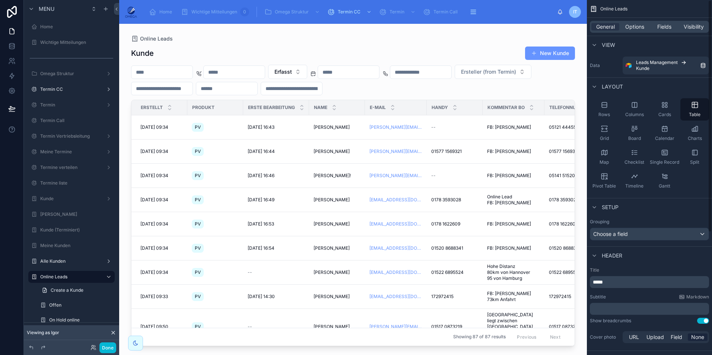
click at [665, 31] on div "General Options Fields Visibility" at bounding box center [649, 27] width 119 height 12
click at [665, 27] on span "Fields" at bounding box center [664, 26] width 14 height 7
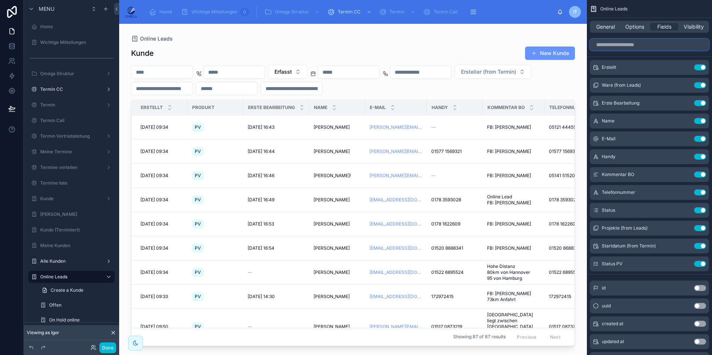
click at [642, 48] on input "scrollable content" at bounding box center [649, 45] width 119 height 12
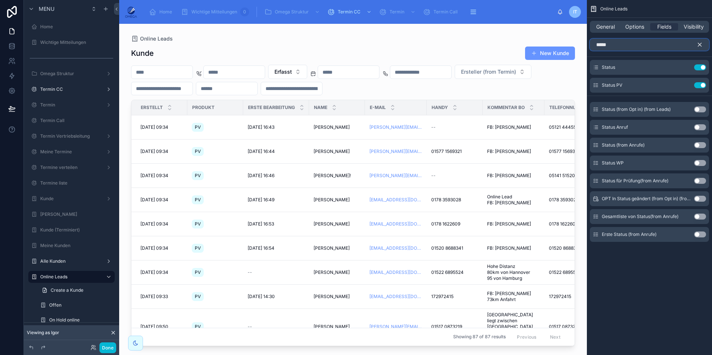
type input "*****"
click at [701, 146] on button "Use setting" at bounding box center [700, 145] width 12 height 6
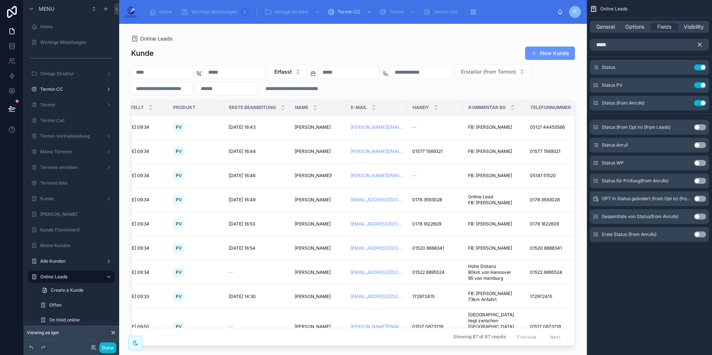
scroll to position [0, 55]
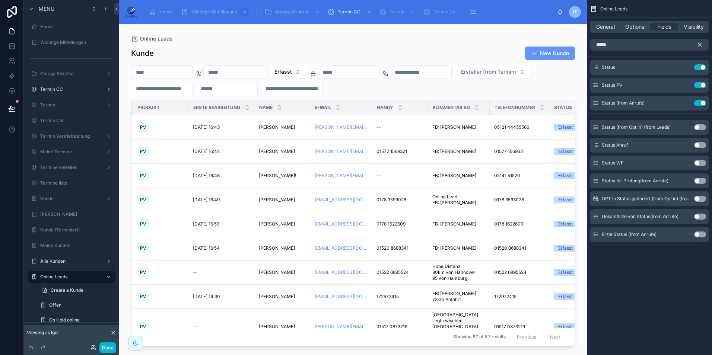
drag, startPoint x: 349, startPoint y: 343, endPoint x: 389, endPoint y: 345, distance: 39.9
click at [389, 345] on div at bounding box center [353, 185] width 468 height 322
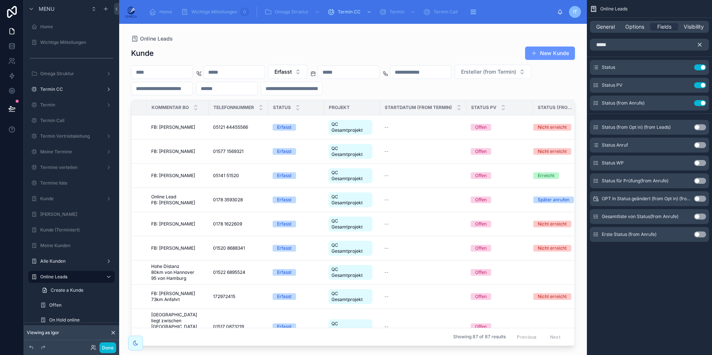
scroll to position [0, 358]
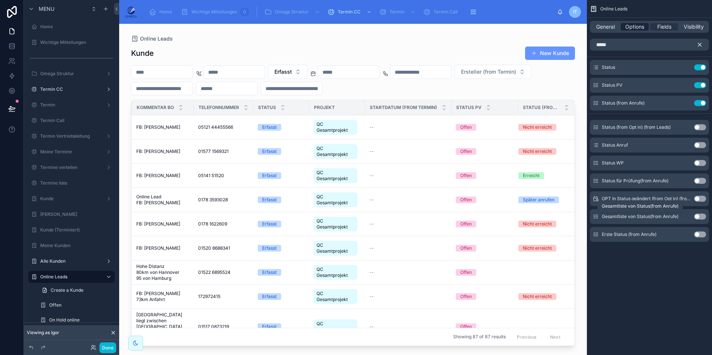
click at [641, 26] on span "Options" at bounding box center [634, 26] width 19 height 7
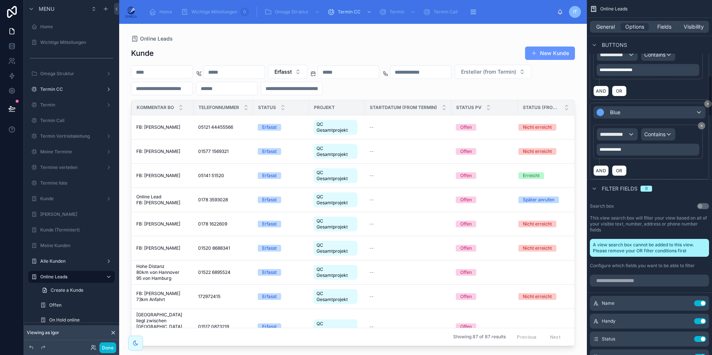
scroll to position [670, 0]
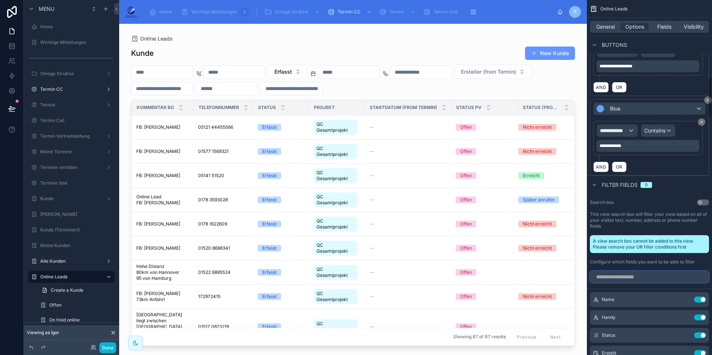
click at [621, 271] on input "scrollable content" at bounding box center [649, 277] width 119 height 12
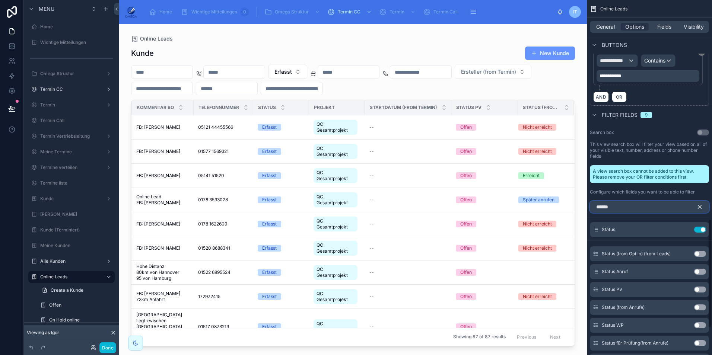
scroll to position [745, 0]
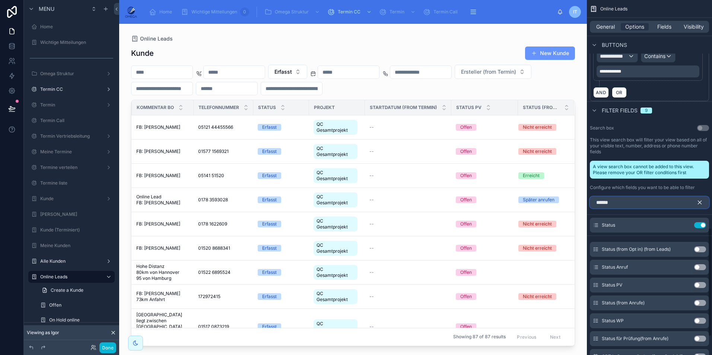
type input "******"
click at [695, 300] on button "Use setting" at bounding box center [700, 303] width 12 height 6
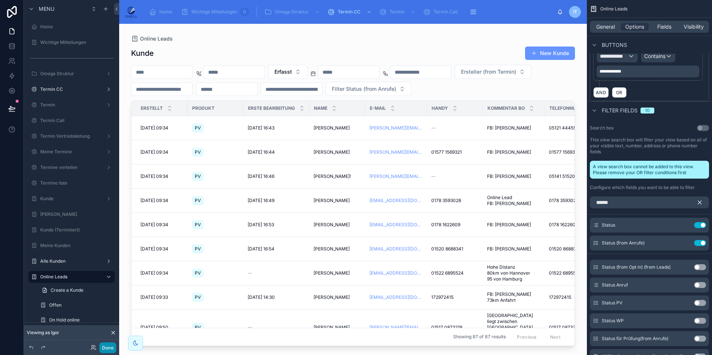
click at [111, 348] on button "Done" at bounding box center [107, 348] width 17 height 11
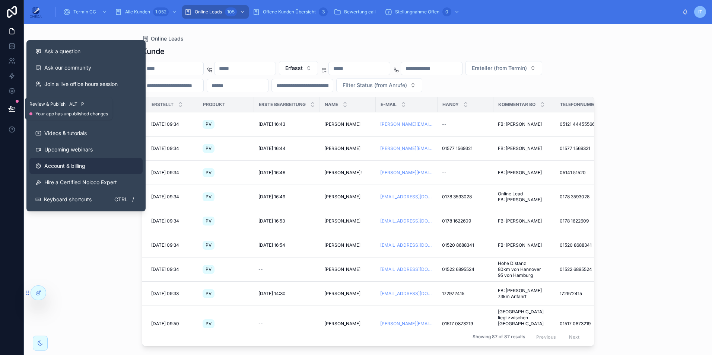
click at [14, 114] on button at bounding box center [12, 108] width 16 height 21
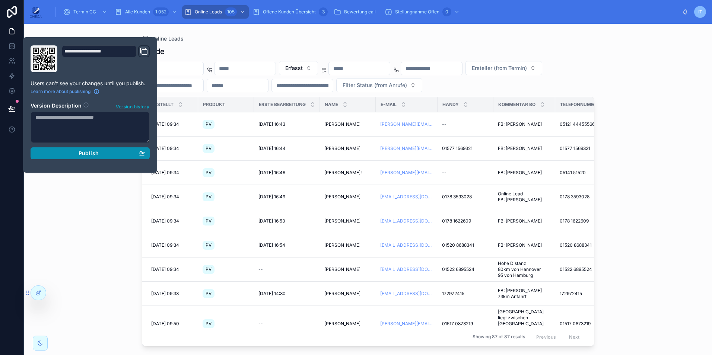
click at [99, 153] on div "Publish" at bounding box center [89, 153] width 109 height 7
click at [631, 77] on div "Online Leads Kunde Erfasst Ersteller (from Termin) Filter Status (from Anrufe) …" at bounding box center [368, 189] width 688 height 331
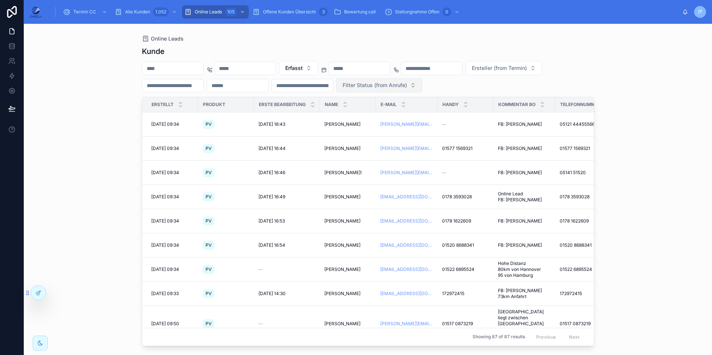
click at [407, 82] on span "Filter Status (from Anrufe)" at bounding box center [375, 85] width 64 height 7
click at [499, 127] on div "Erreicht" at bounding box center [516, 127] width 89 height 12
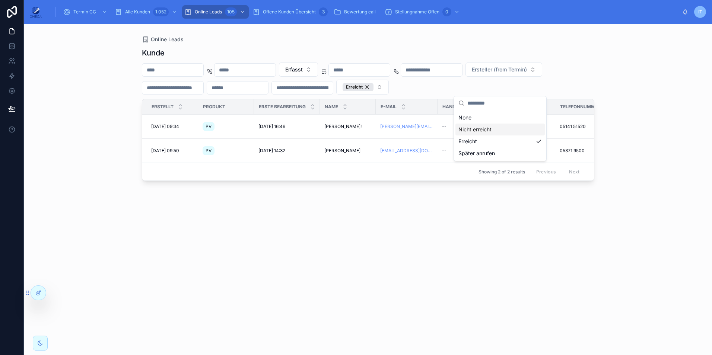
click at [655, 147] on div "Online Leads Kunde Erfasst Ersteller (from Termin) Erreicht Erstellt Produkt Er…" at bounding box center [368, 189] width 688 height 331
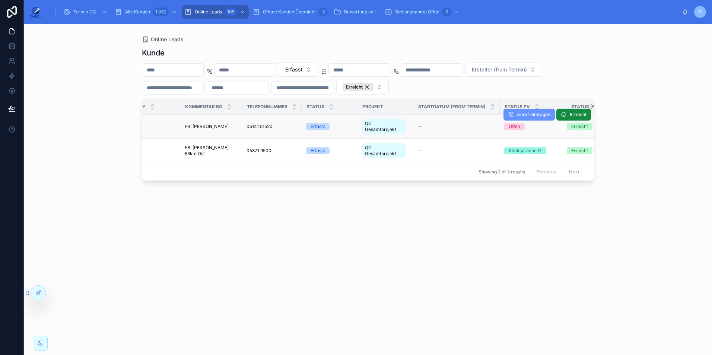
scroll to position [0, 343]
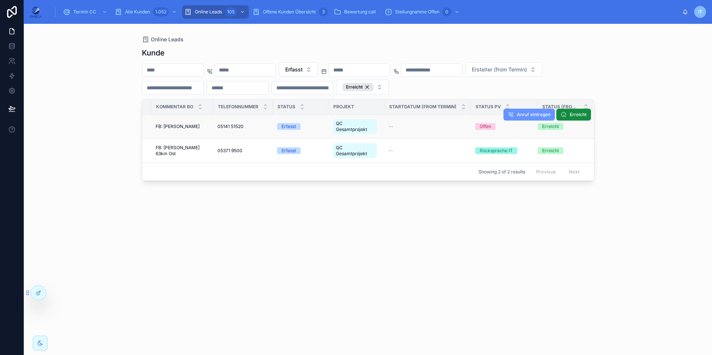
click at [405, 126] on div "--" at bounding box center [427, 127] width 77 height 6
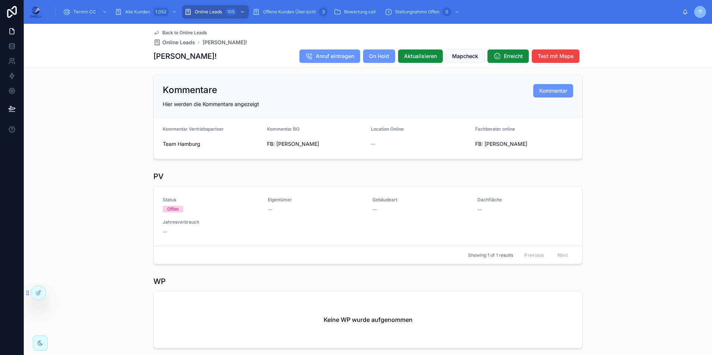
scroll to position [109, 0]
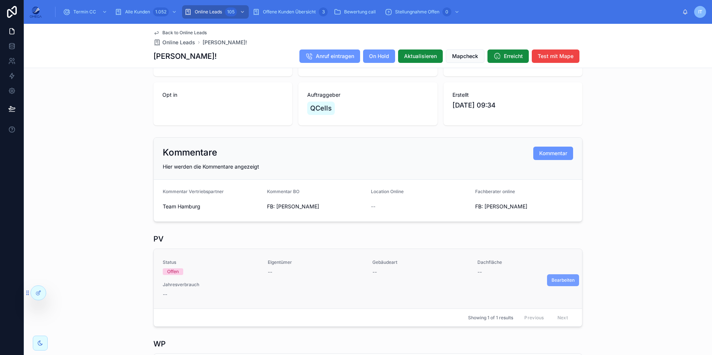
click at [561, 283] on span "Bearbeiten" at bounding box center [562, 280] width 23 height 6
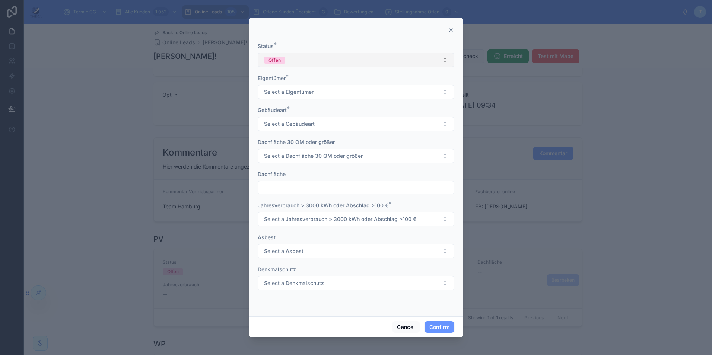
click at [309, 64] on button "Offen" at bounding box center [356, 60] width 197 height 14
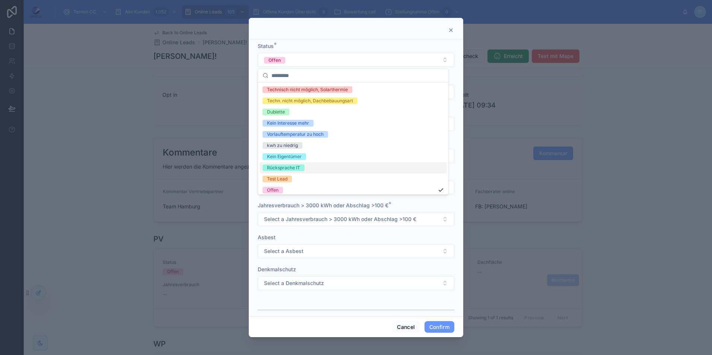
click at [305, 166] on div "Rücksprache IT" at bounding box center [353, 167] width 187 height 11
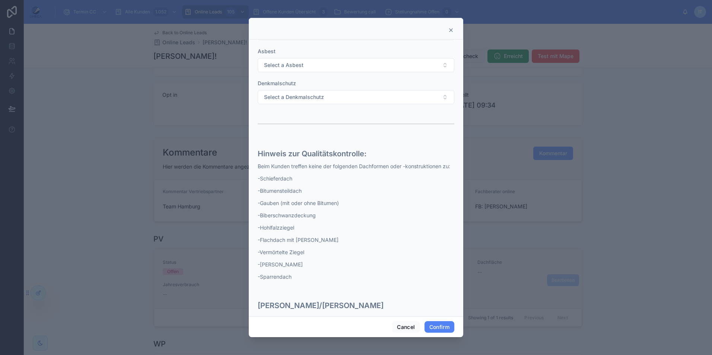
click at [450, 329] on button "Confirm" at bounding box center [439, 327] width 30 height 12
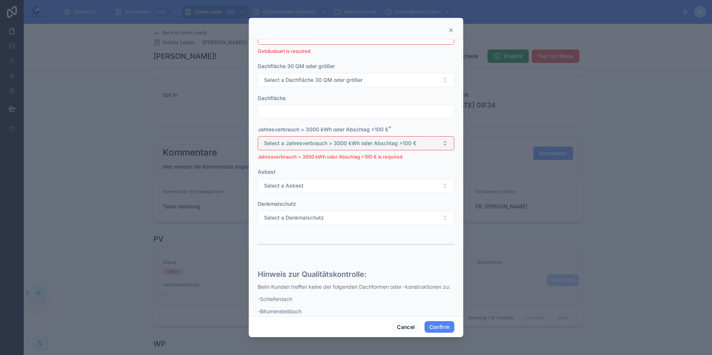
scroll to position [128, 0]
click at [347, 148] on span "Select a Jahresverbrauch > 3000 kWh oder Abschlag >100 €" at bounding box center [340, 144] width 152 height 7
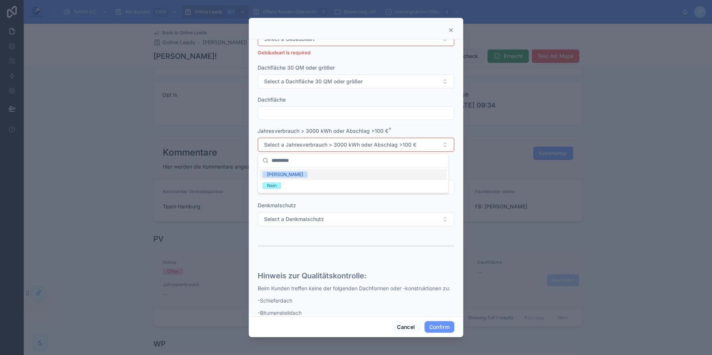
click at [292, 177] on div "[PERSON_NAME]" at bounding box center [353, 174] width 187 height 11
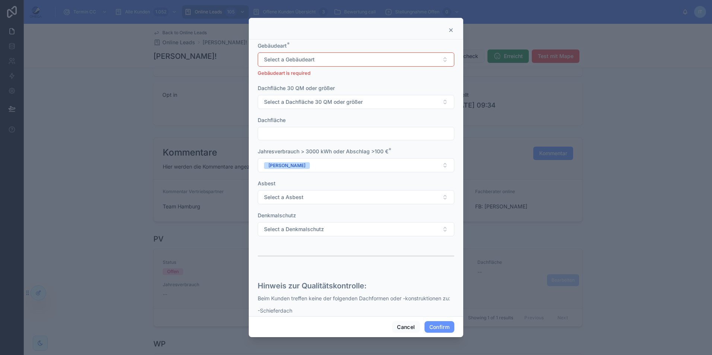
scroll to position [91, 0]
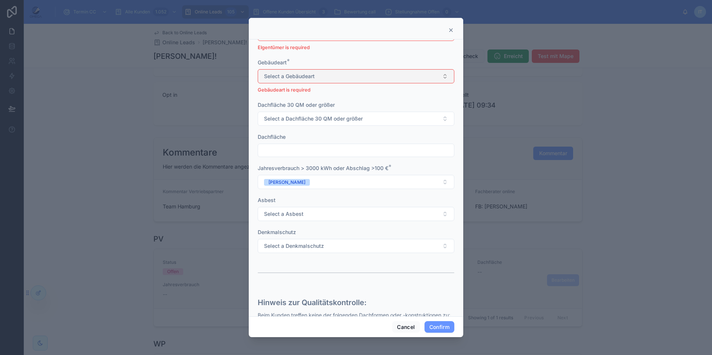
click at [324, 79] on button "Select a Gebäudeart" at bounding box center [356, 76] width 197 height 14
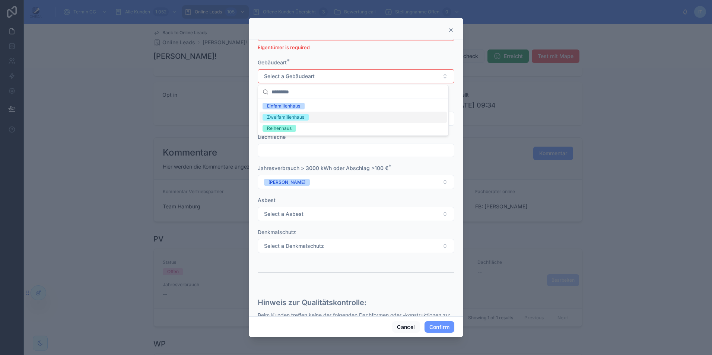
click at [299, 117] on div "Zweifamilienhaus" at bounding box center [285, 117] width 37 height 7
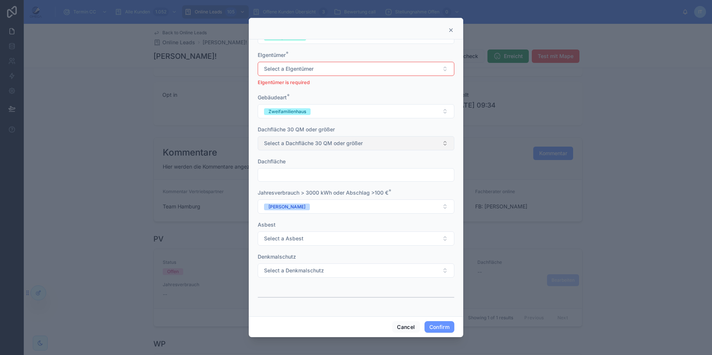
scroll to position [16, 0]
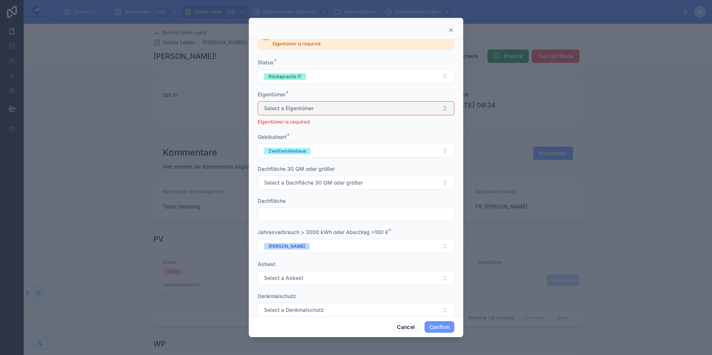
click at [311, 109] on span "Select a EIgentümer" at bounding box center [289, 108] width 50 height 7
click at [291, 137] on div "[PERSON_NAME]" at bounding box center [353, 138] width 187 height 11
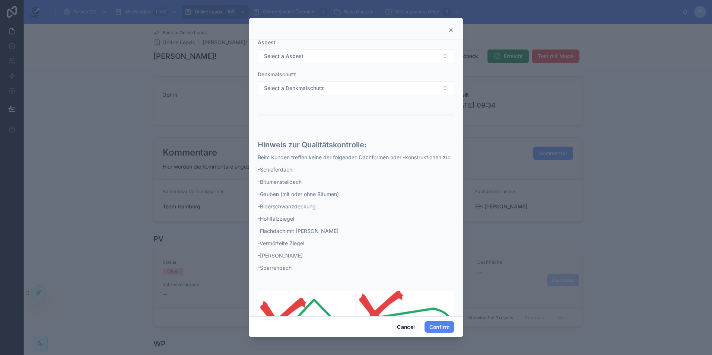
scroll to position [240, 0]
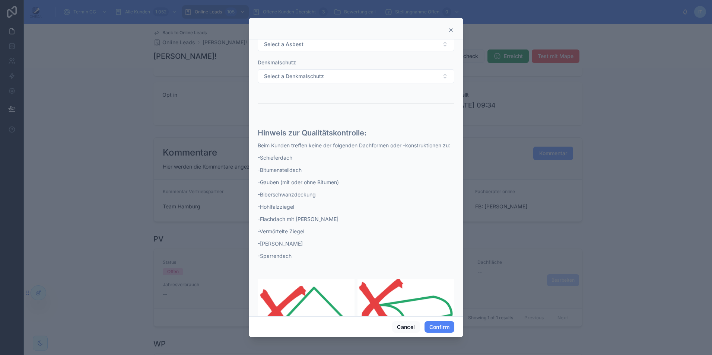
click at [445, 331] on button "Confirm" at bounding box center [439, 327] width 30 height 12
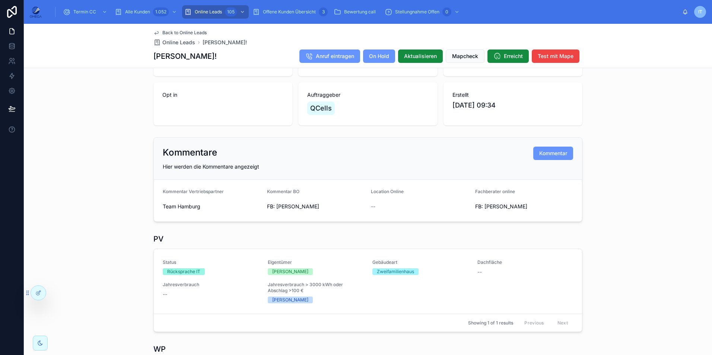
click at [182, 30] on span "Back to Online Leads" at bounding box center [184, 33] width 44 height 6
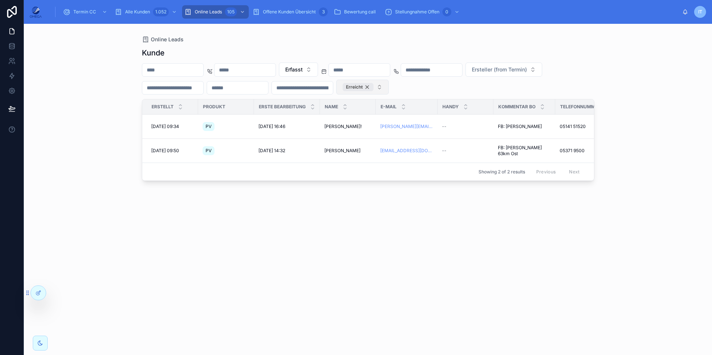
click at [373, 87] on div "Erreicht" at bounding box center [358, 87] width 31 height 8
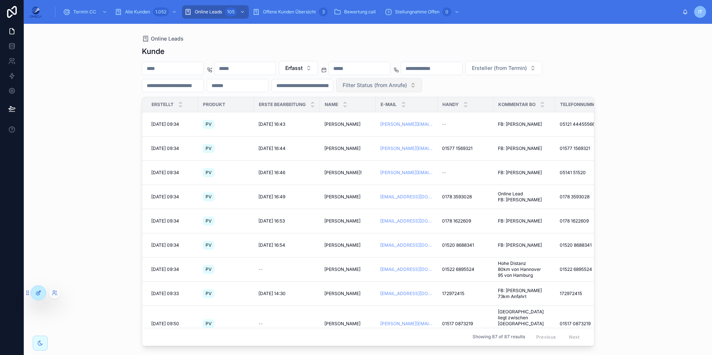
click at [36, 297] on div at bounding box center [38, 293] width 15 height 14
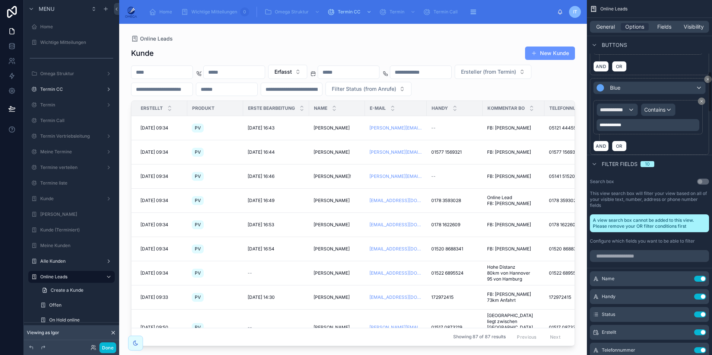
scroll to position [707, 0]
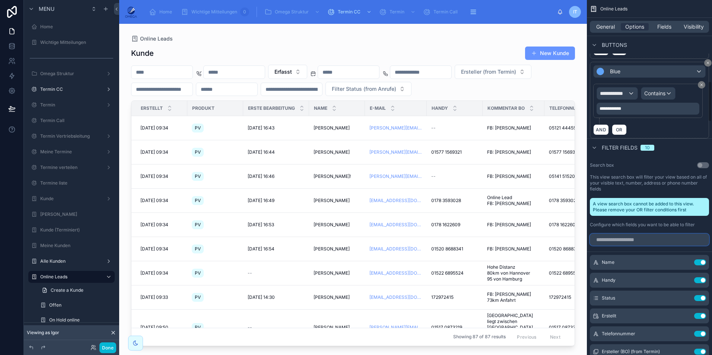
click at [626, 234] on input "scrollable content" at bounding box center [649, 240] width 119 height 12
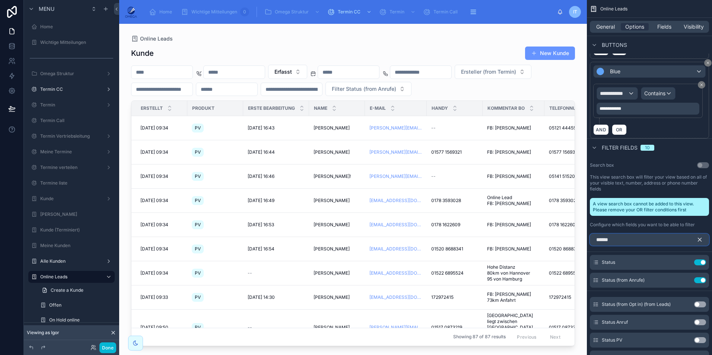
type input "******"
click at [701, 337] on button "Use setting" at bounding box center [700, 340] width 12 height 6
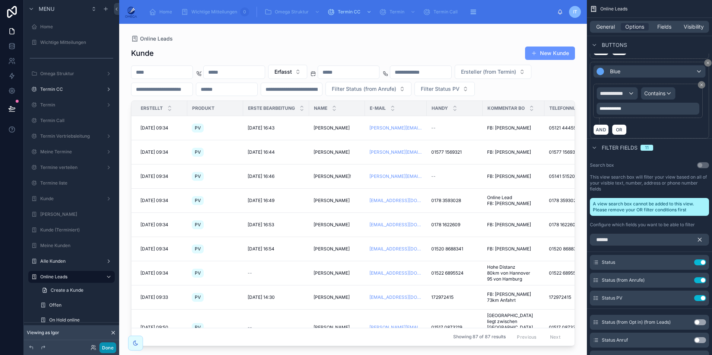
click at [108, 348] on button "Done" at bounding box center [107, 348] width 17 height 11
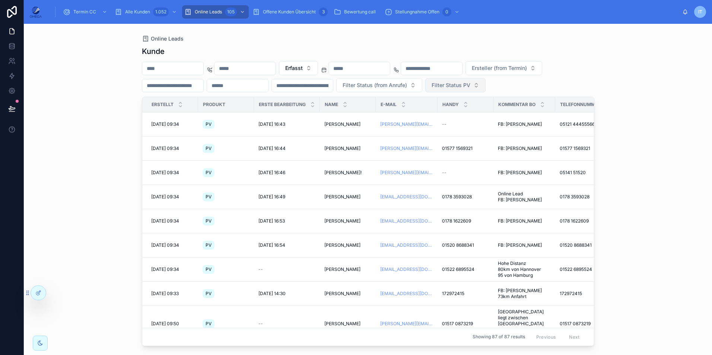
click at [432, 89] on span "Filter Status PV" at bounding box center [451, 85] width 39 height 7
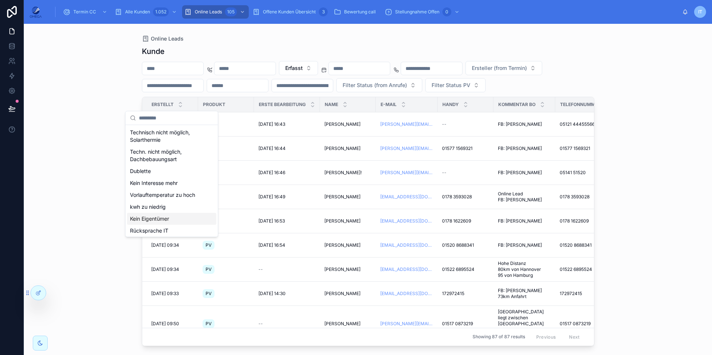
scroll to position [37, 0]
click at [166, 198] on div "Rücksprache IT" at bounding box center [171, 194] width 89 height 12
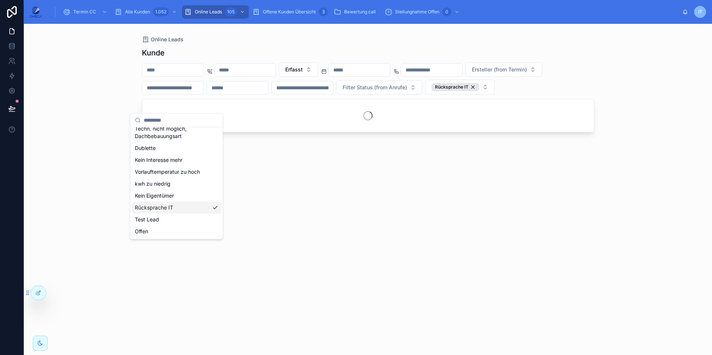
scroll to position [49, 0]
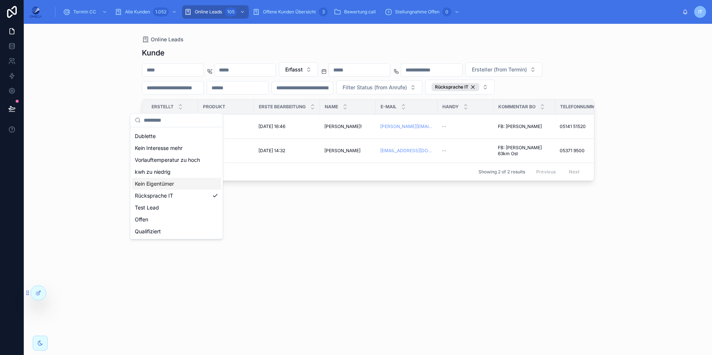
click at [173, 187] on div "Kein Eigentümer" at bounding box center [176, 184] width 89 height 12
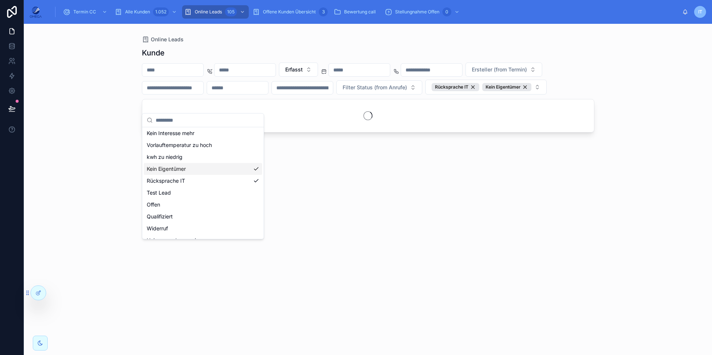
scroll to position [42, 0]
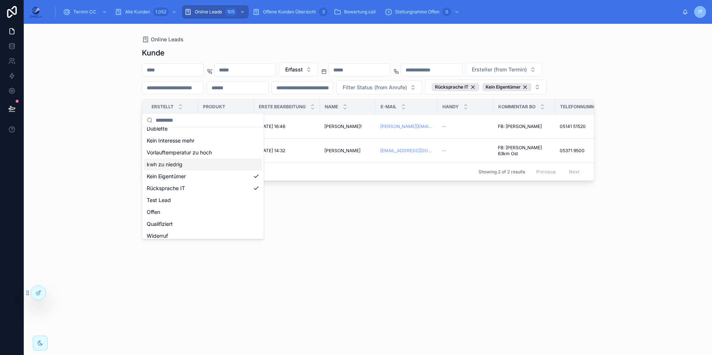
click at [198, 169] on div "kwh zu niedrig" at bounding box center [203, 165] width 118 height 12
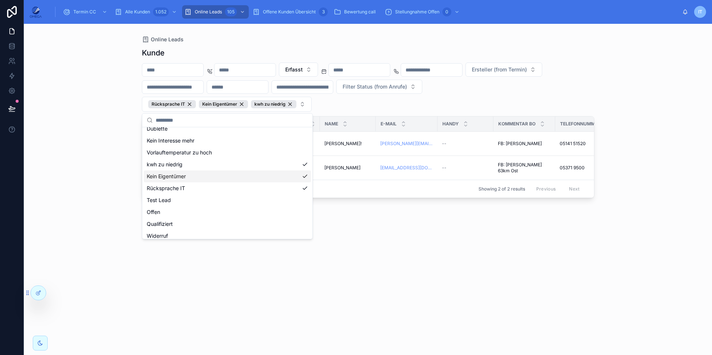
click at [205, 177] on div "Kein Eigentümer" at bounding box center [227, 177] width 167 height 12
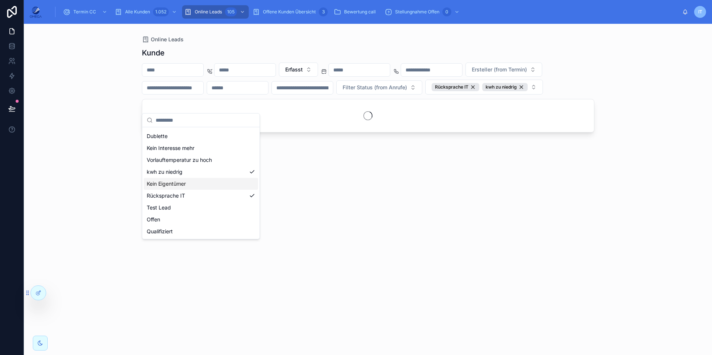
scroll to position [49, 0]
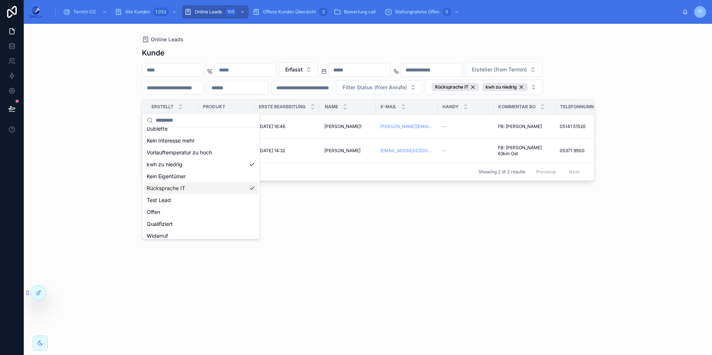
click at [212, 194] on div "Rücksprache IT" at bounding box center [201, 188] width 114 height 12
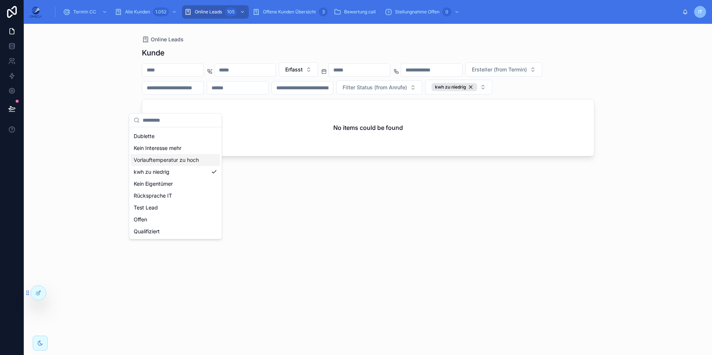
click at [188, 159] on div "Vorlauftemperatur zu hoch" at bounding box center [175, 160] width 89 height 12
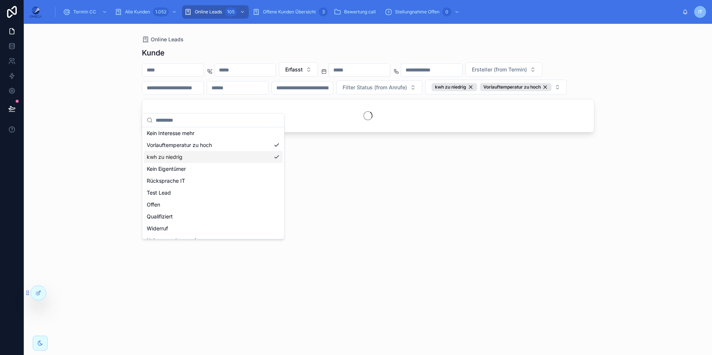
scroll to position [42, 0]
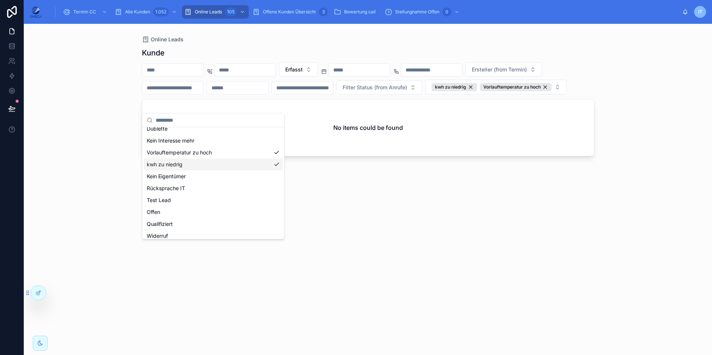
click at [204, 165] on div "kwh zu niedrig" at bounding box center [213, 165] width 139 height 12
click at [198, 149] on div "Kein Interesse mehr" at bounding box center [189, 148] width 90 height 12
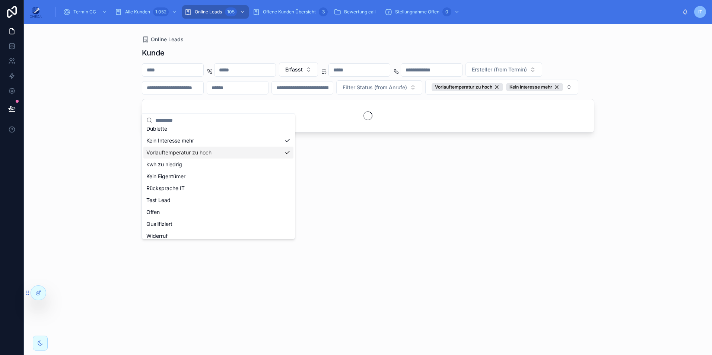
click at [208, 153] on div "Vorlauftemperatur zu hoch" at bounding box center [218, 153] width 150 height 12
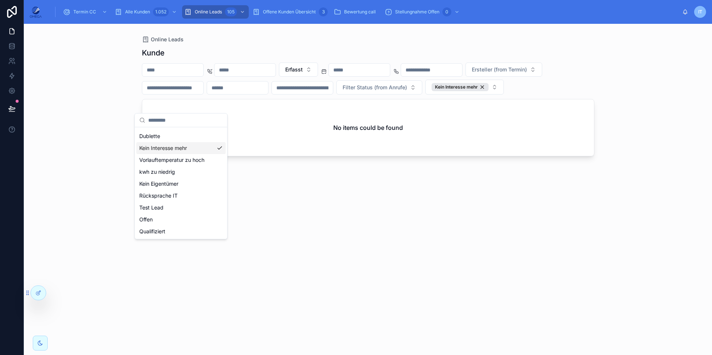
scroll to position [12, 0]
click at [182, 166] on div "Techn. nicht möglich, Dachbebauungsart" at bounding box center [180, 157] width 89 height 19
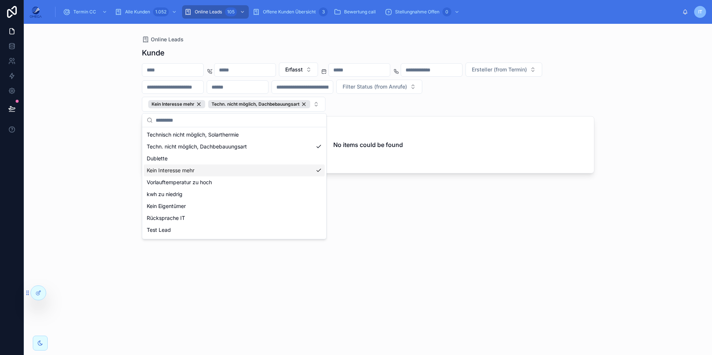
click at [256, 171] on div "Kein Interesse mehr" at bounding box center [234, 171] width 181 height 12
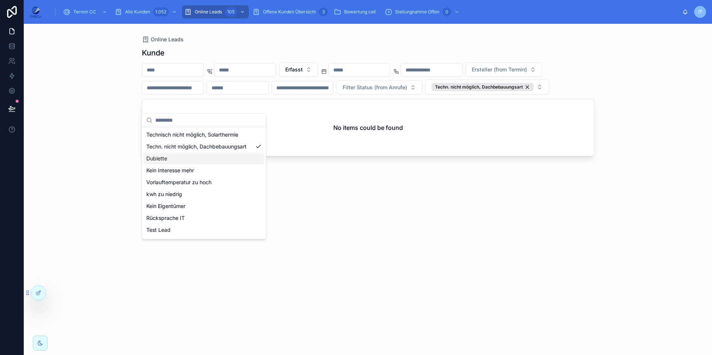
click at [192, 165] on div "Dublette" at bounding box center [203, 159] width 121 height 12
click at [239, 158] on div "Dublette" at bounding box center [222, 159] width 156 height 12
click at [220, 136] on div "Technisch nicht möglich, Solarthermie" at bounding box center [203, 135] width 121 height 12
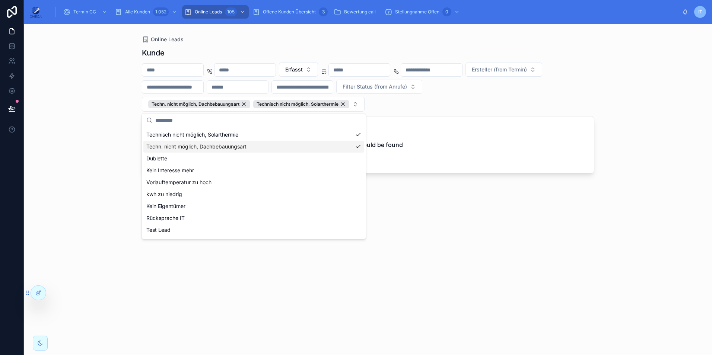
click at [243, 145] on div "Techn. nicht möglich, Dachbebauungsart" at bounding box center [253, 147] width 221 height 12
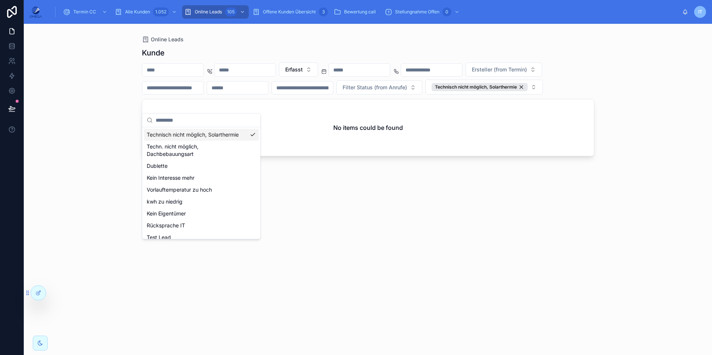
click at [222, 137] on div "Technisch nicht möglich, Solarthermie" at bounding box center [201, 135] width 115 height 12
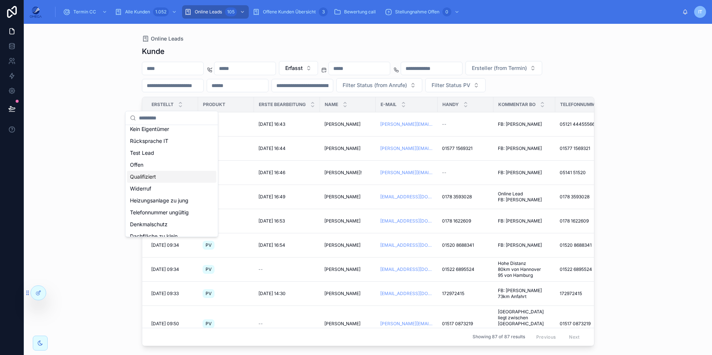
scroll to position [97, 0]
click at [658, 142] on div "Online Leads Kunde Erfasst Ersteller (from Termin) Filter Status (from Anrufe) …" at bounding box center [368, 189] width 688 height 331
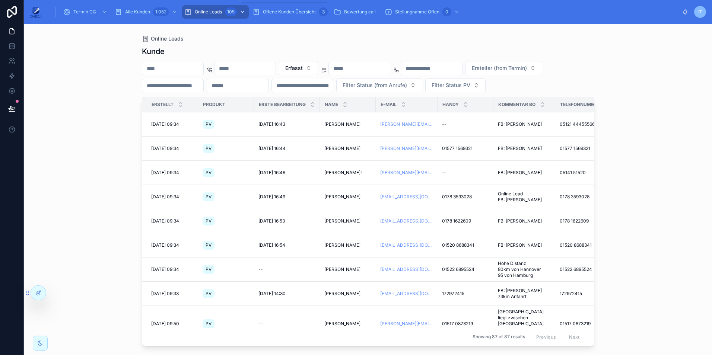
click at [235, 14] on div "105" at bounding box center [231, 11] width 12 height 9
